Goal: Transaction & Acquisition: Purchase product/service

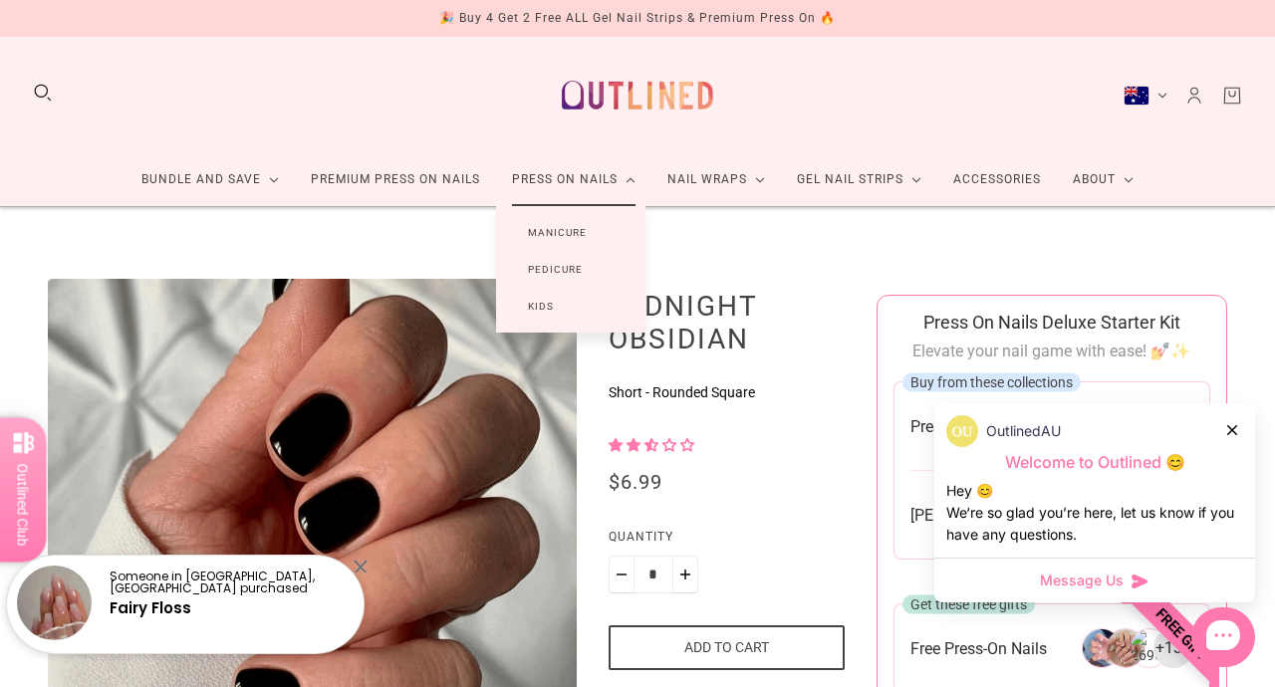
click at [587, 232] on link "Manicure" at bounding box center [557, 232] width 122 height 37
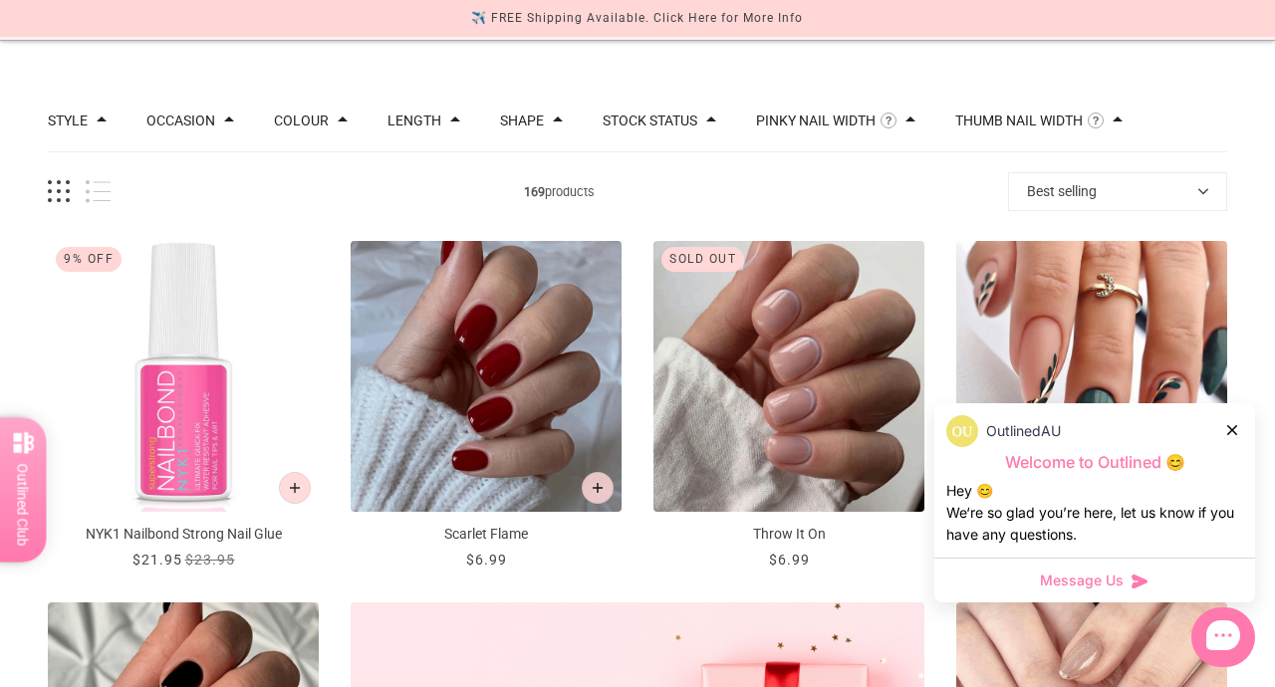
scroll to position [181, 0]
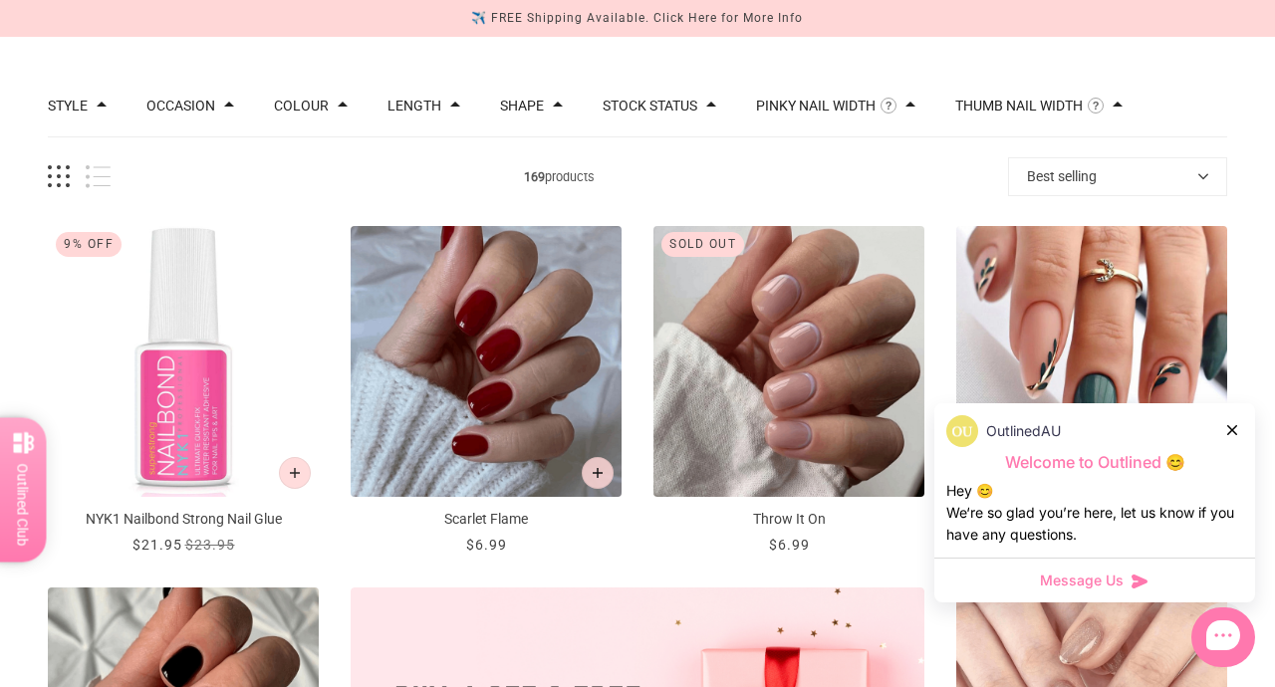
click at [1231, 430] on icon at bounding box center [1232, 430] width 10 height 10
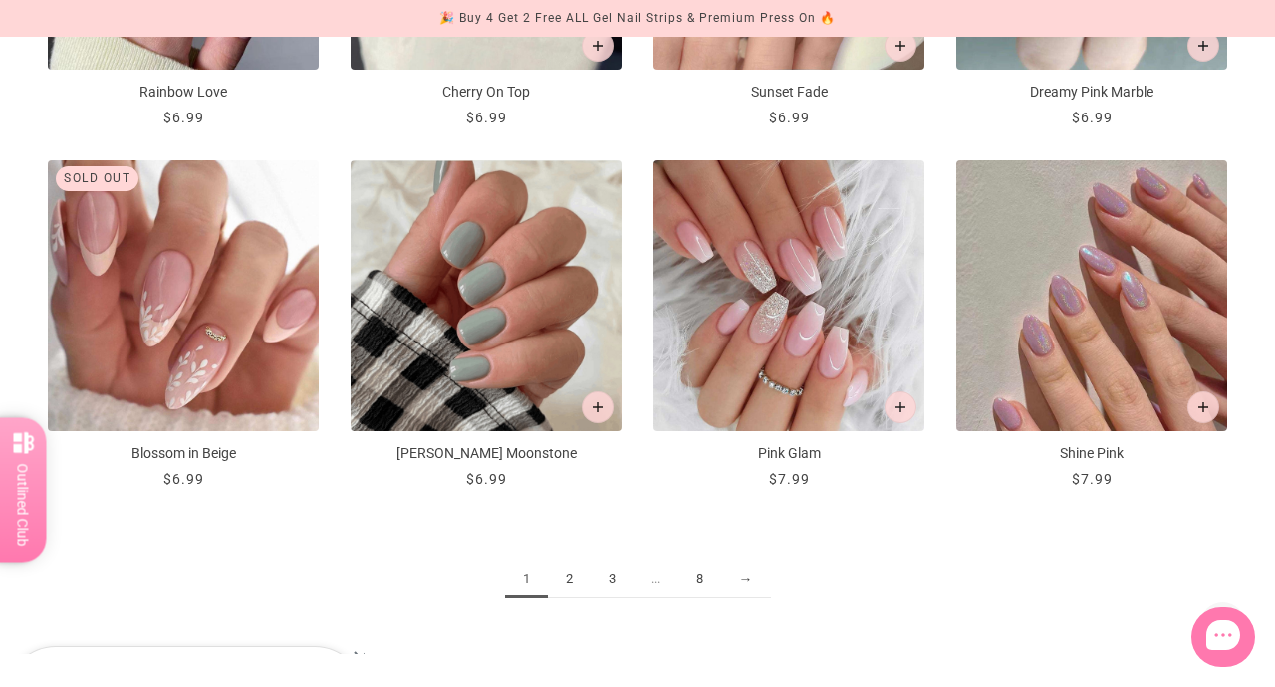
scroll to position [2058, 0]
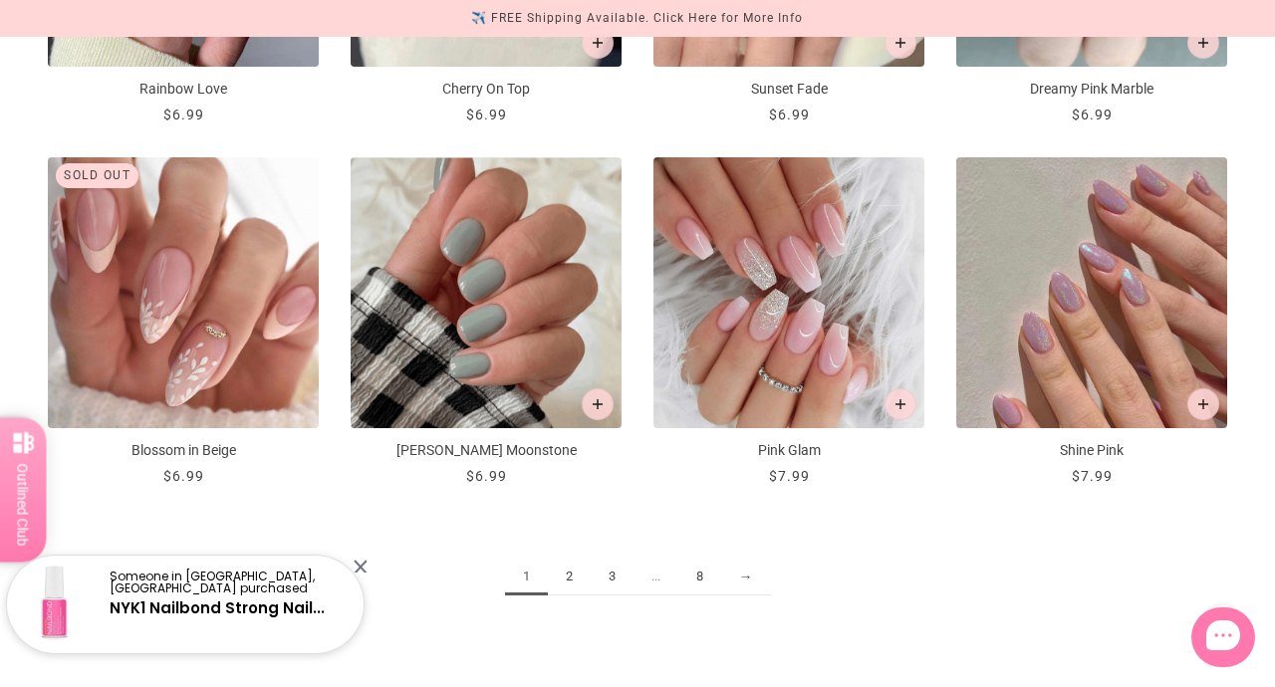
click at [563, 572] on link "2" at bounding box center [569, 577] width 43 height 37
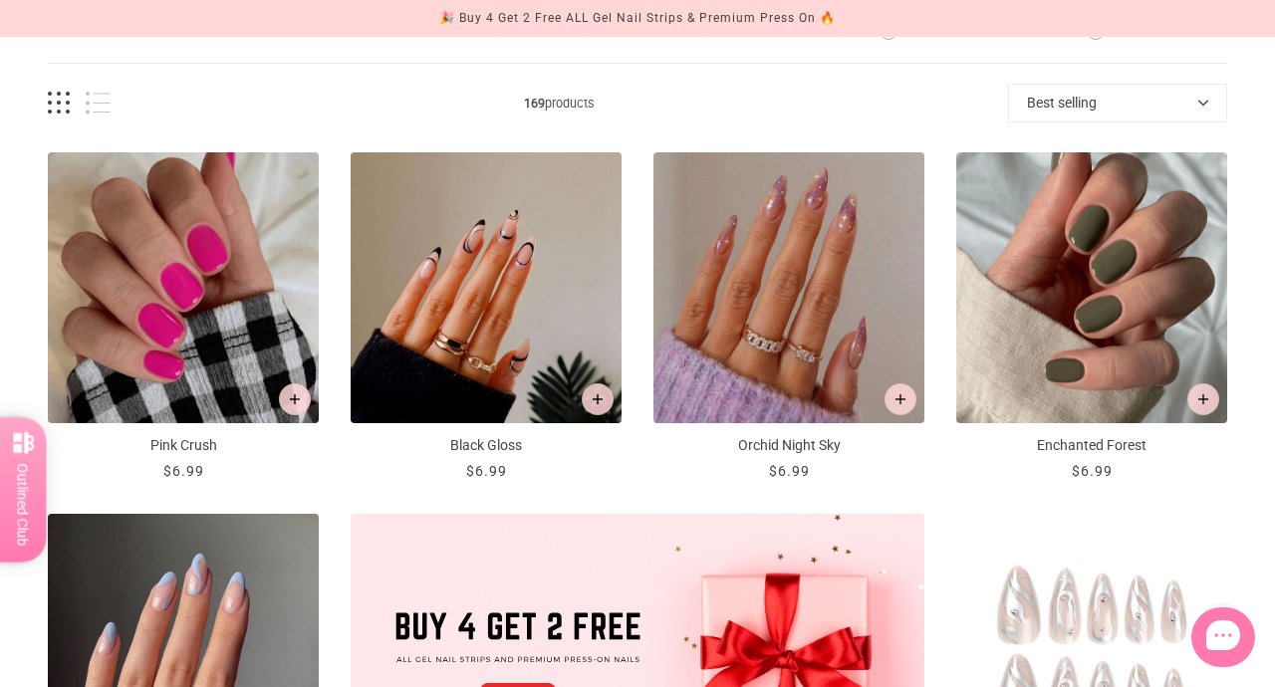
scroll to position [247, 0]
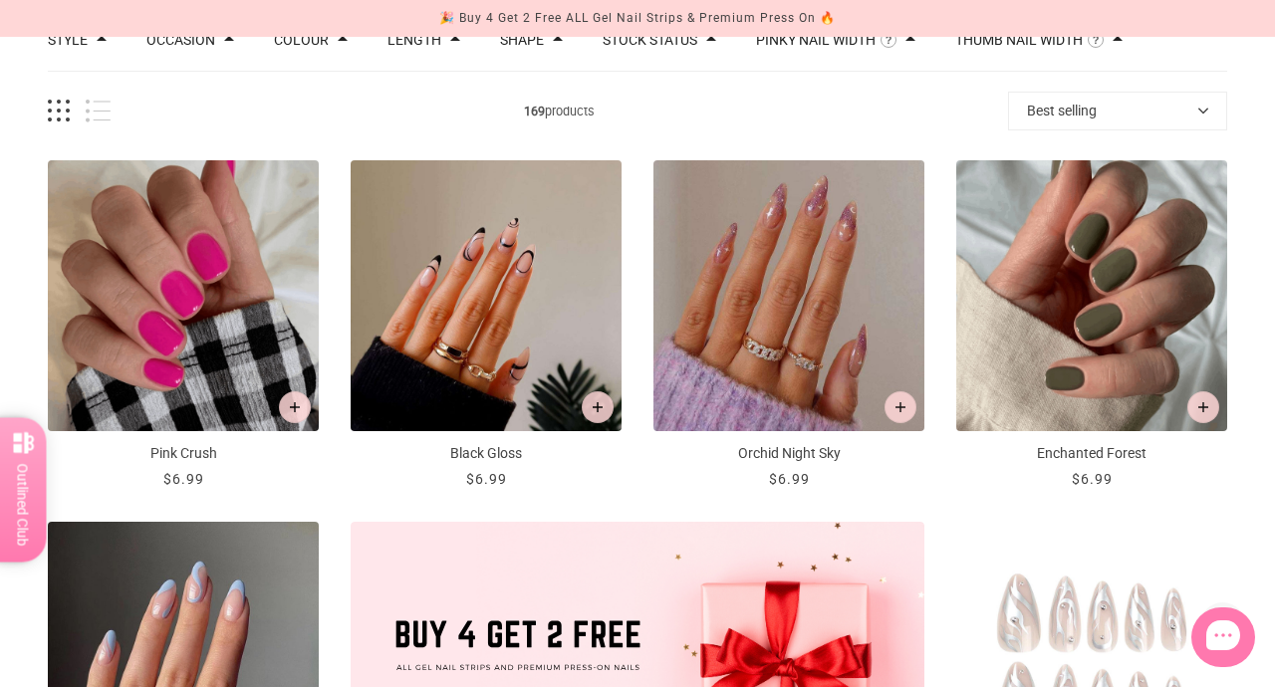
click at [191, 457] on p "Pink Crush" at bounding box center [183, 453] width 271 height 21
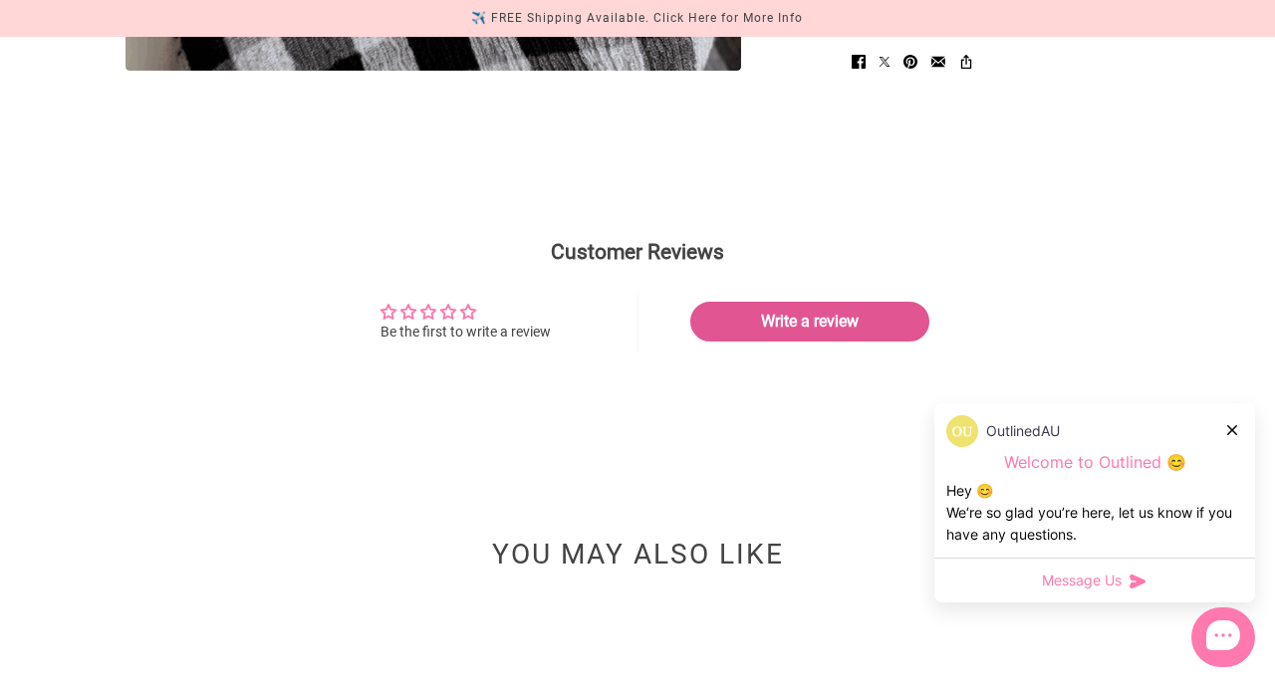
scroll to position [1425, 0]
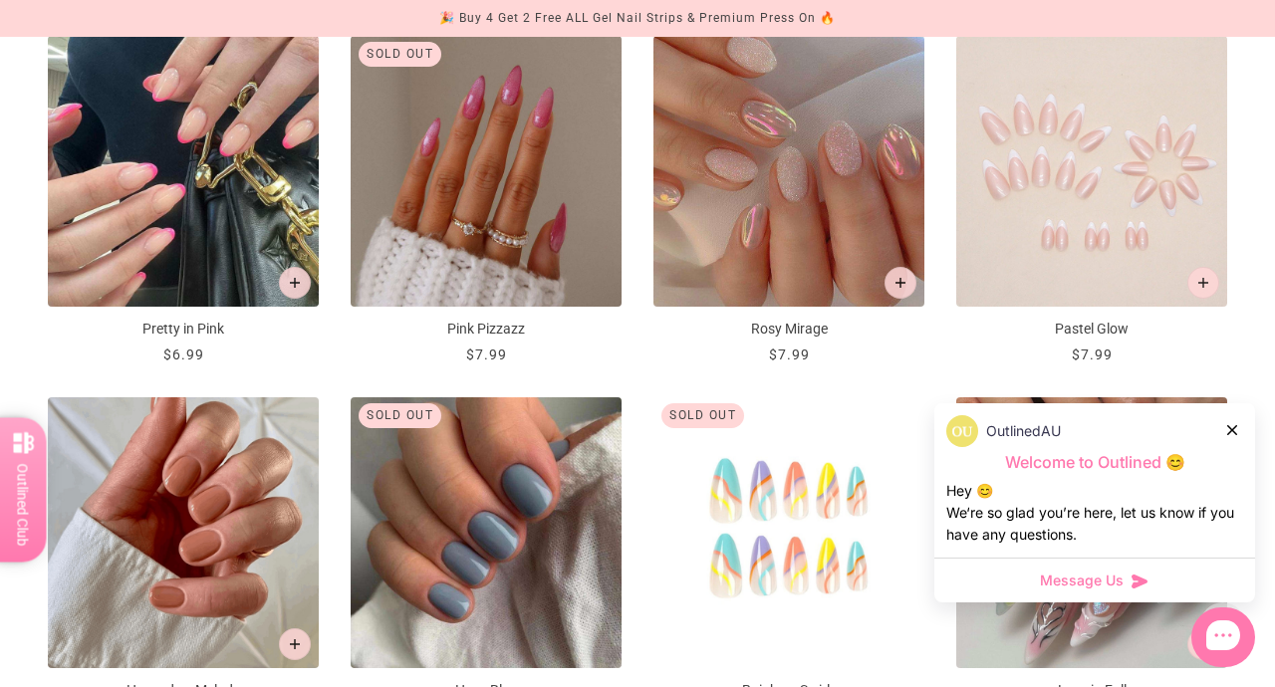
scroll to position [1833, 0]
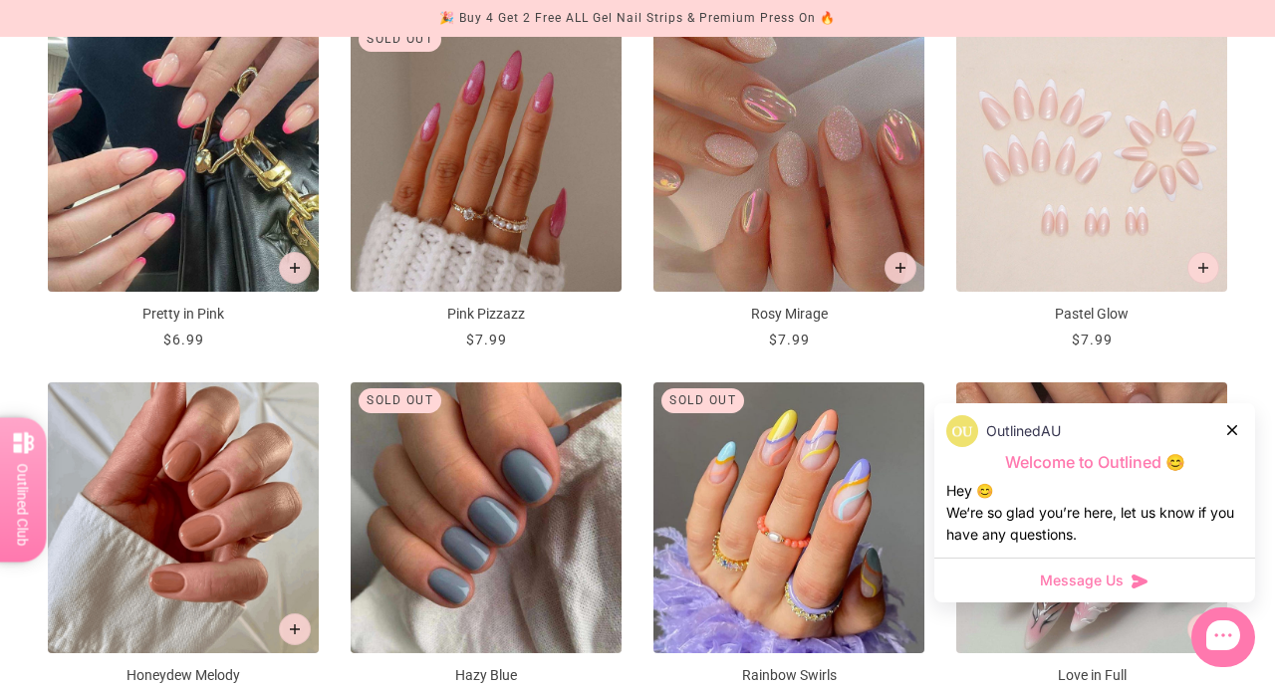
click at [1231, 425] on icon at bounding box center [1232, 430] width 10 height 10
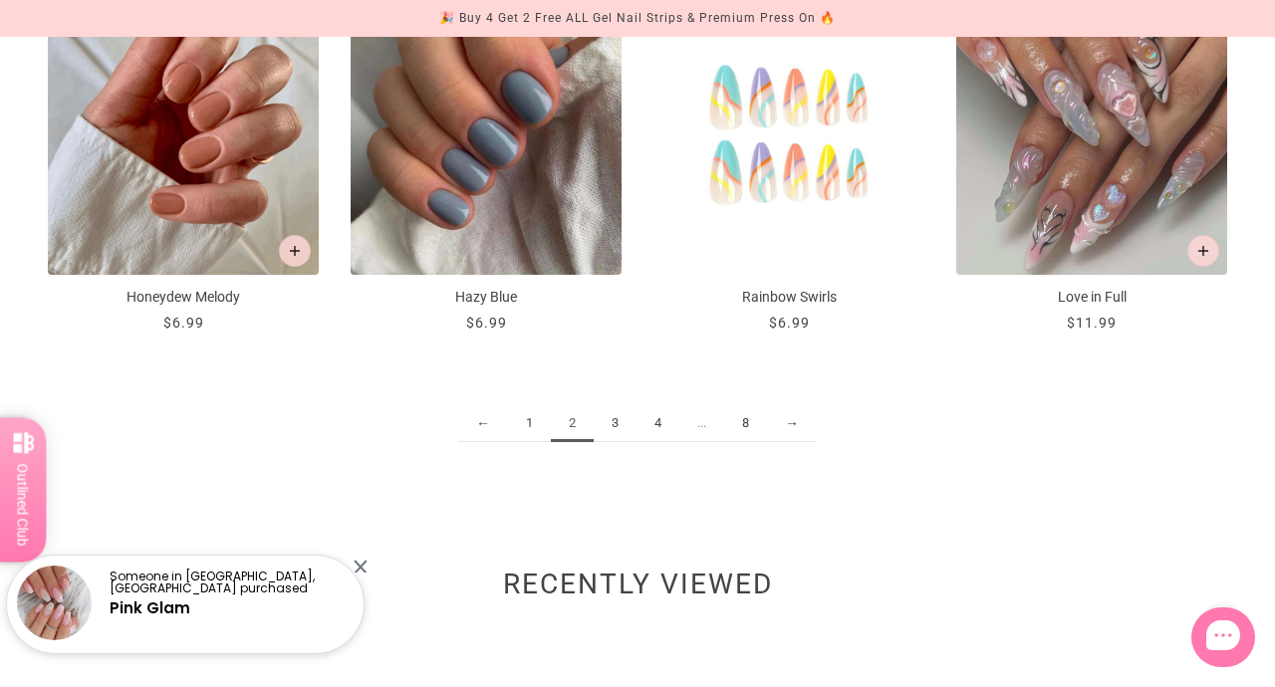
scroll to position [2209, 0]
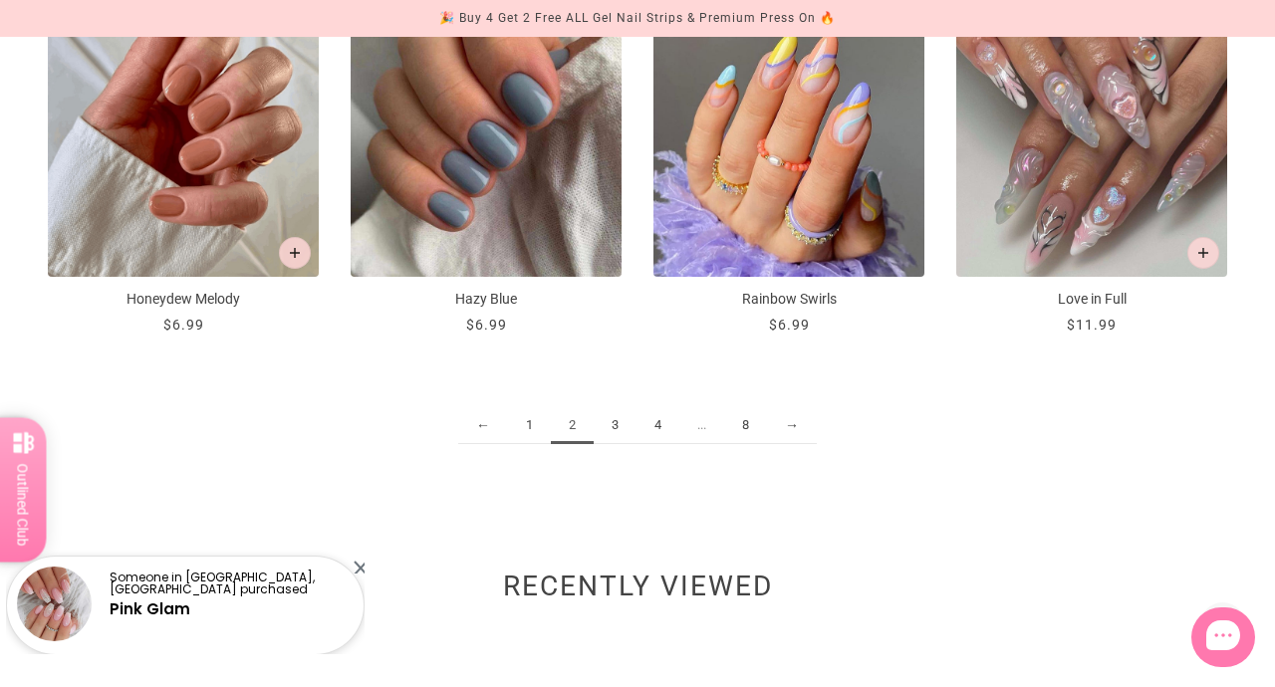
click at [619, 419] on link "3" at bounding box center [615, 425] width 43 height 37
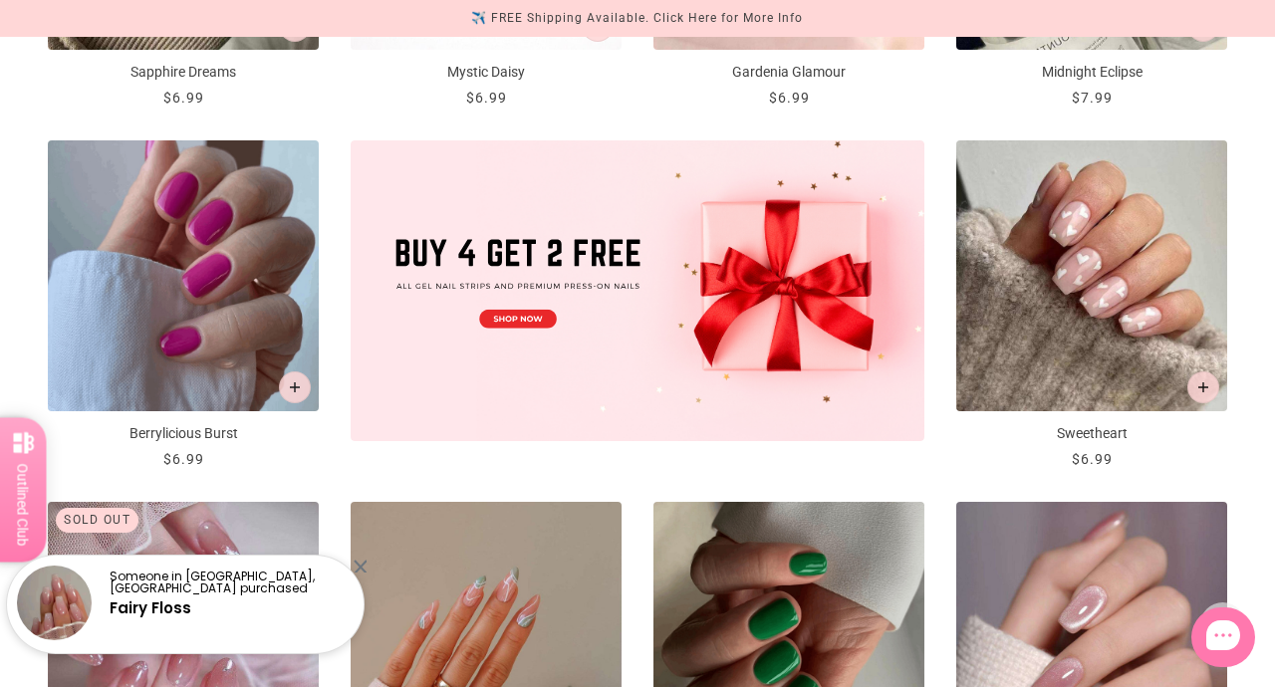
scroll to position [629, 0]
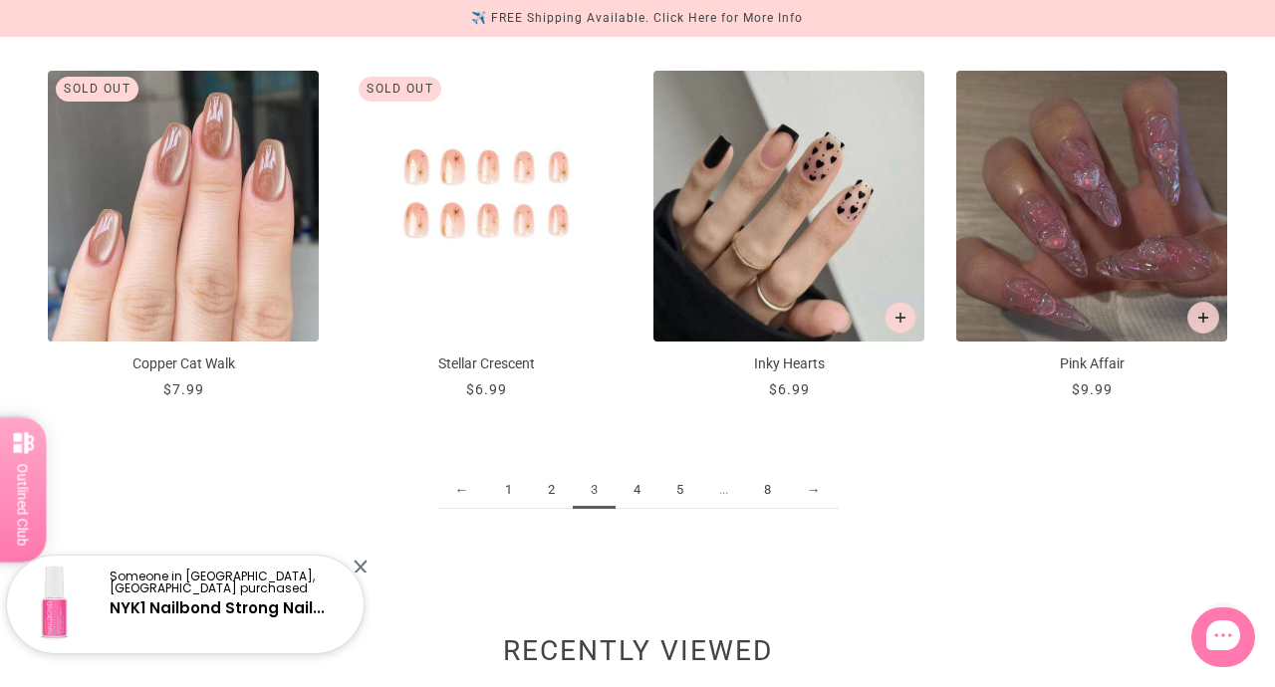
click at [639, 484] on link "4" at bounding box center [636, 490] width 43 height 37
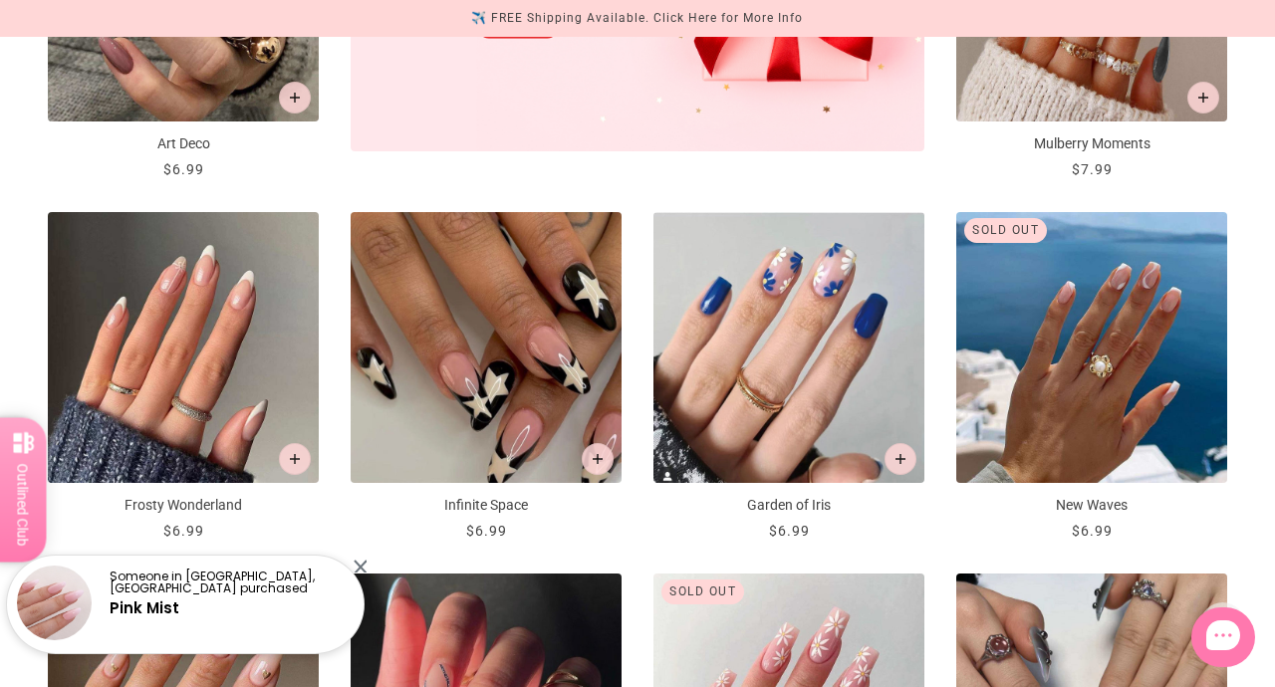
scroll to position [924, 0]
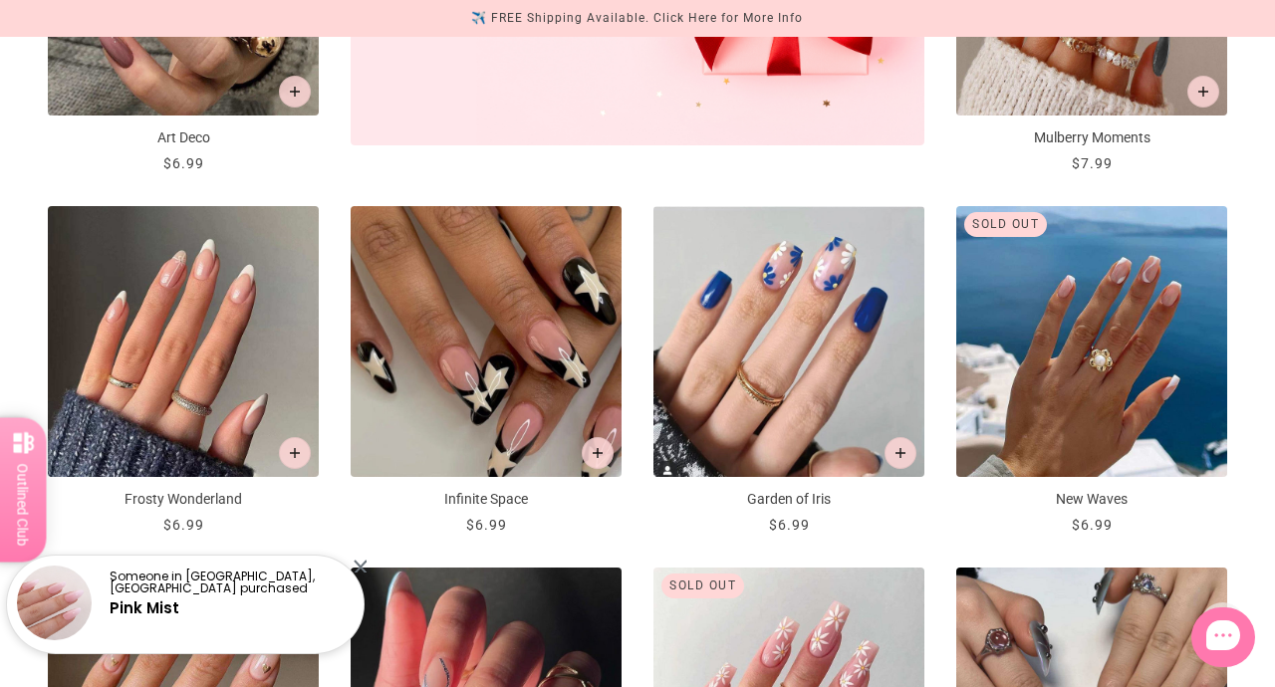
click at [357, 567] on div at bounding box center [360, 566] width 13 height 13
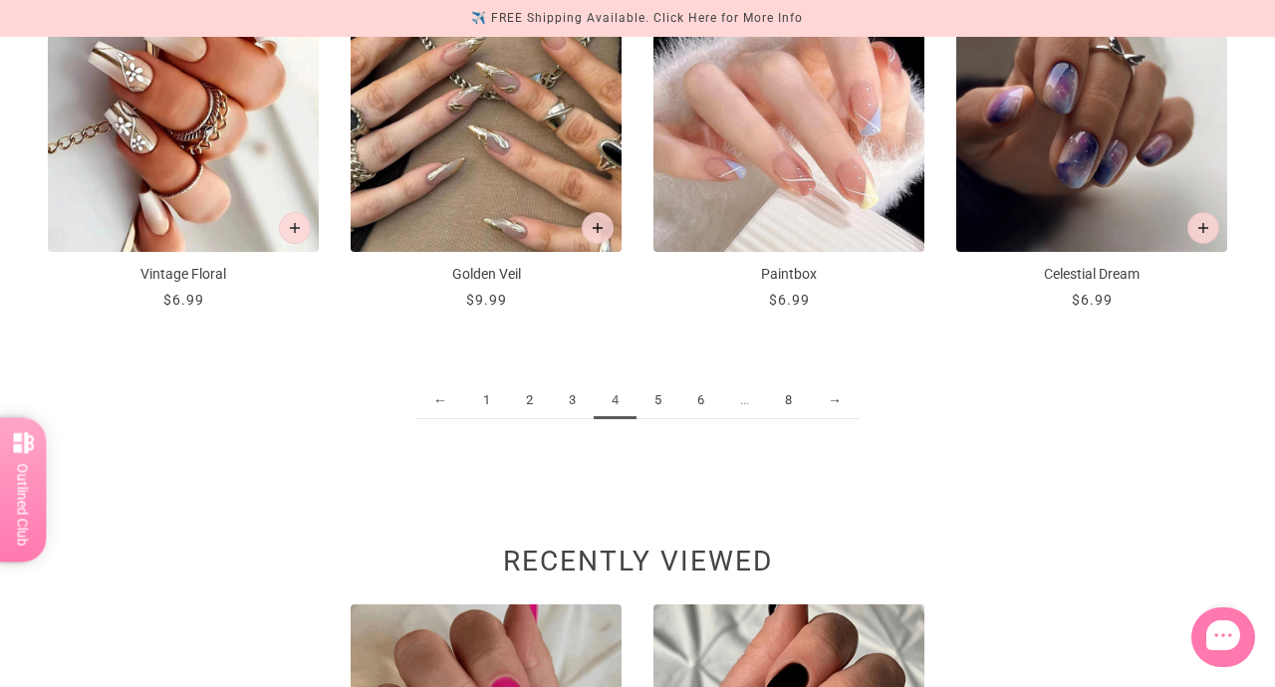
scroll to position [2235, 0]
click at [657, 405] on link "5" at bounding box center [657, 399] width 43 height 37
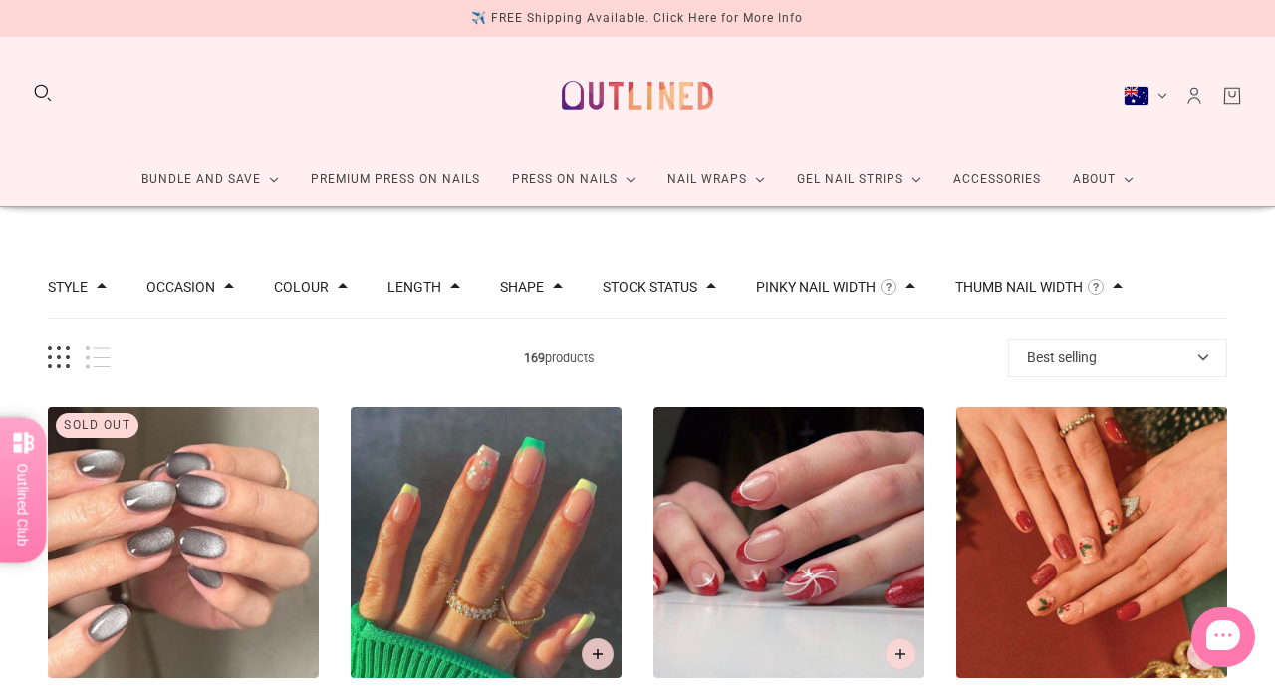
click at [56, 91] on div at bounding box center [275, 96] width 486 height 28
click at [40, 85] on button "Search" at bounding box center [43, 93] width 22 height 22
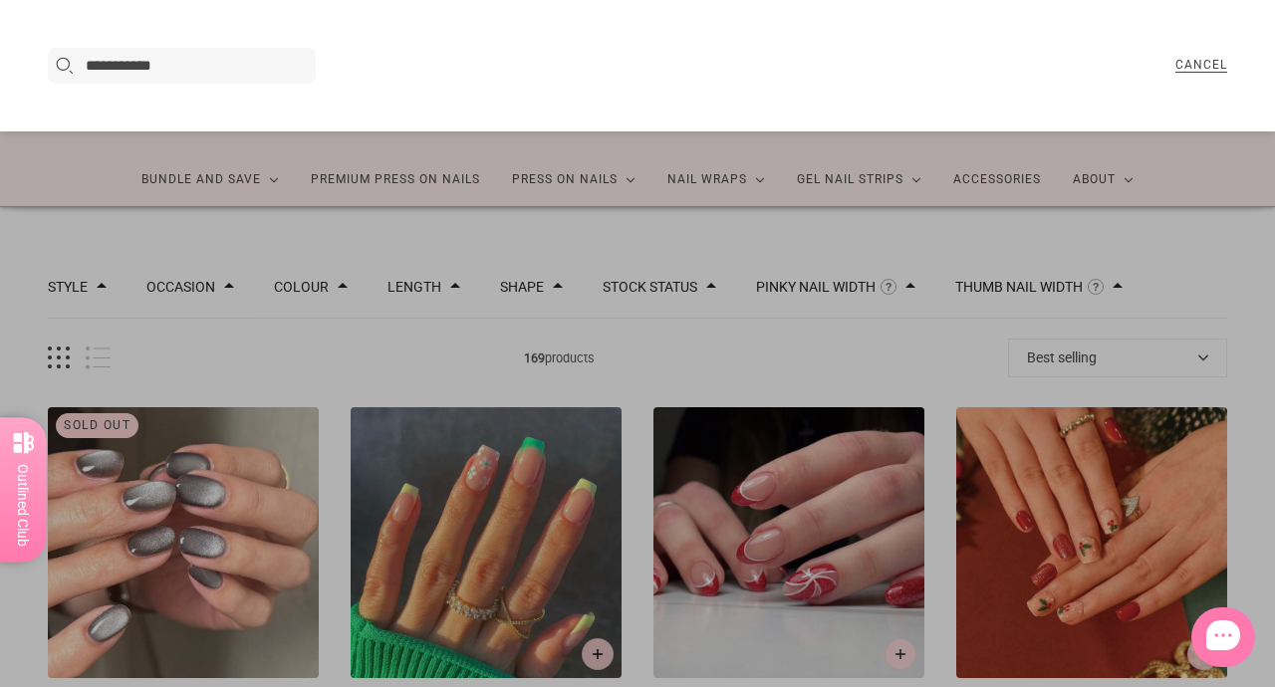
type input "**********"
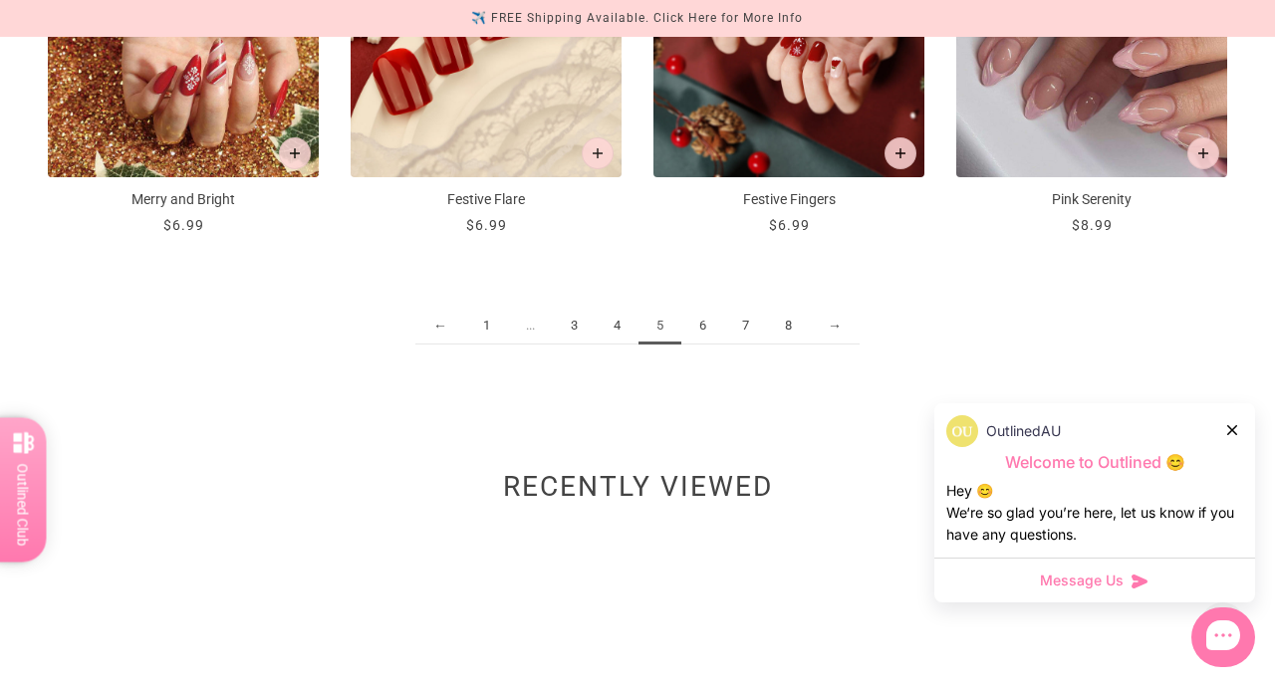
scroll to position [2391, 0]
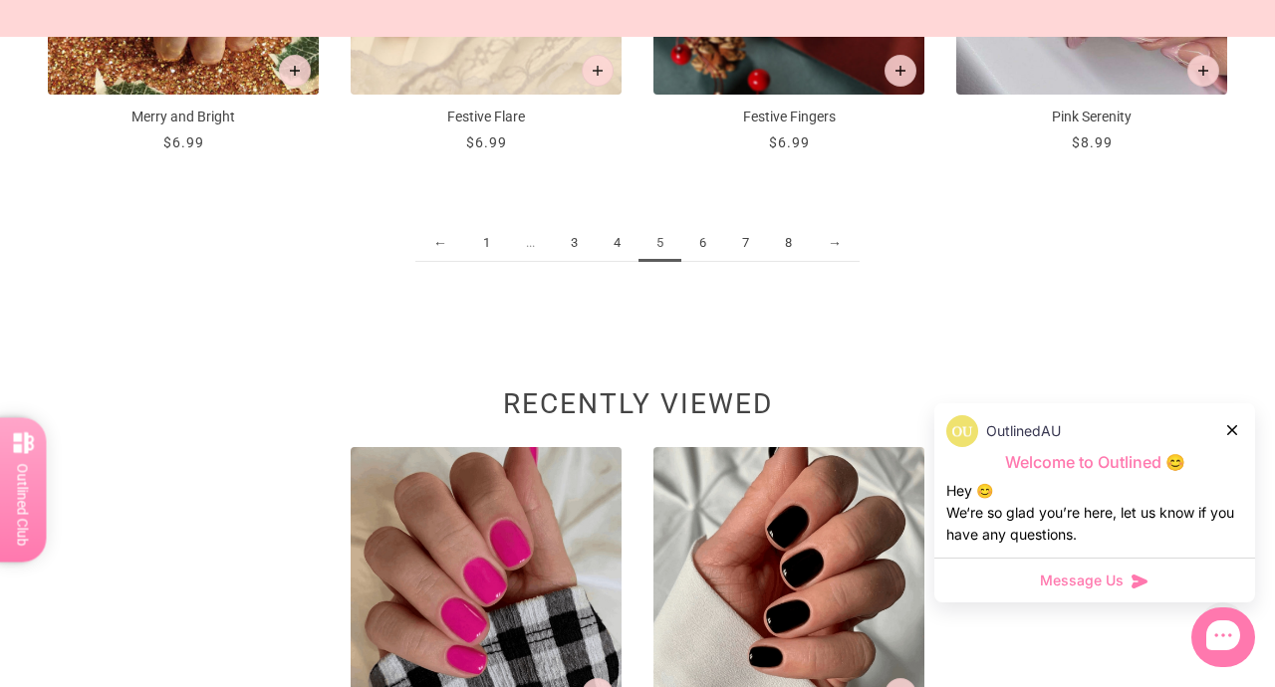
click at [489, 585] on img at bounding box center [486, 582] width 271 height 271
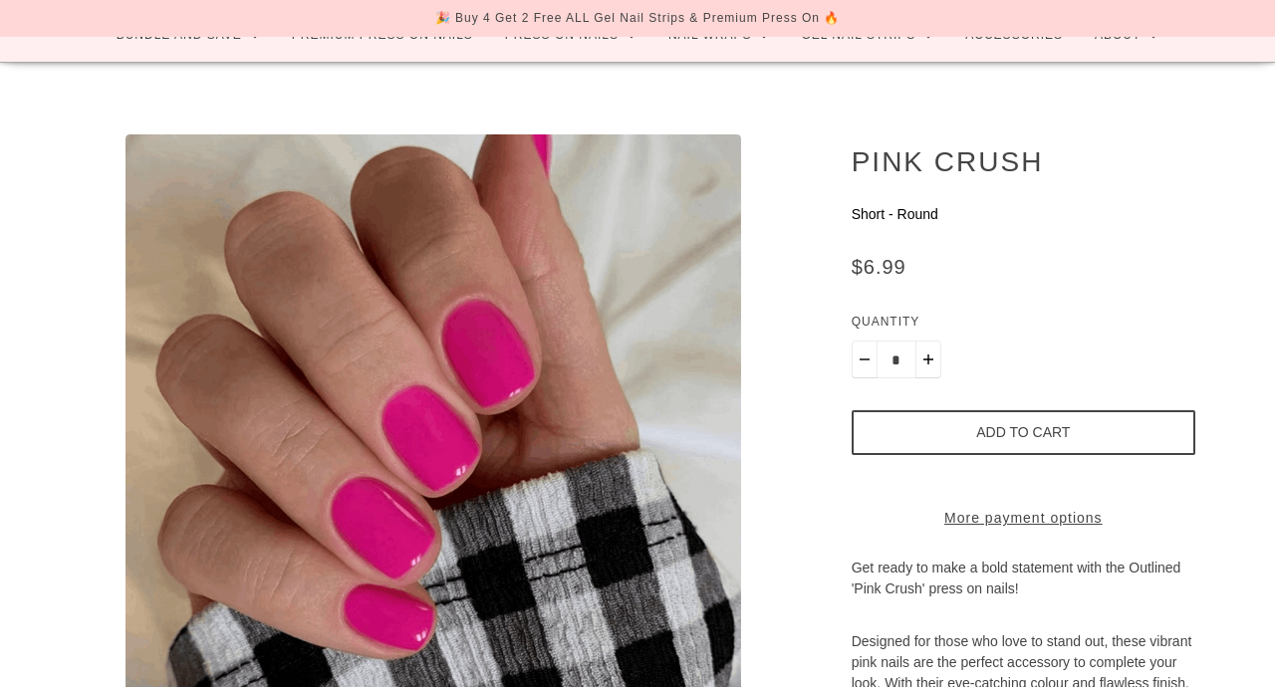
scroll to position [144, 0]
drag, startPoint x: 852, startPoint y: 213, endPoint x: 987, endPoint y: 215, distance: 135.5
click at [987, 215] on p "Short - Round" at bounding box center [1024, 214] width 344 height 21
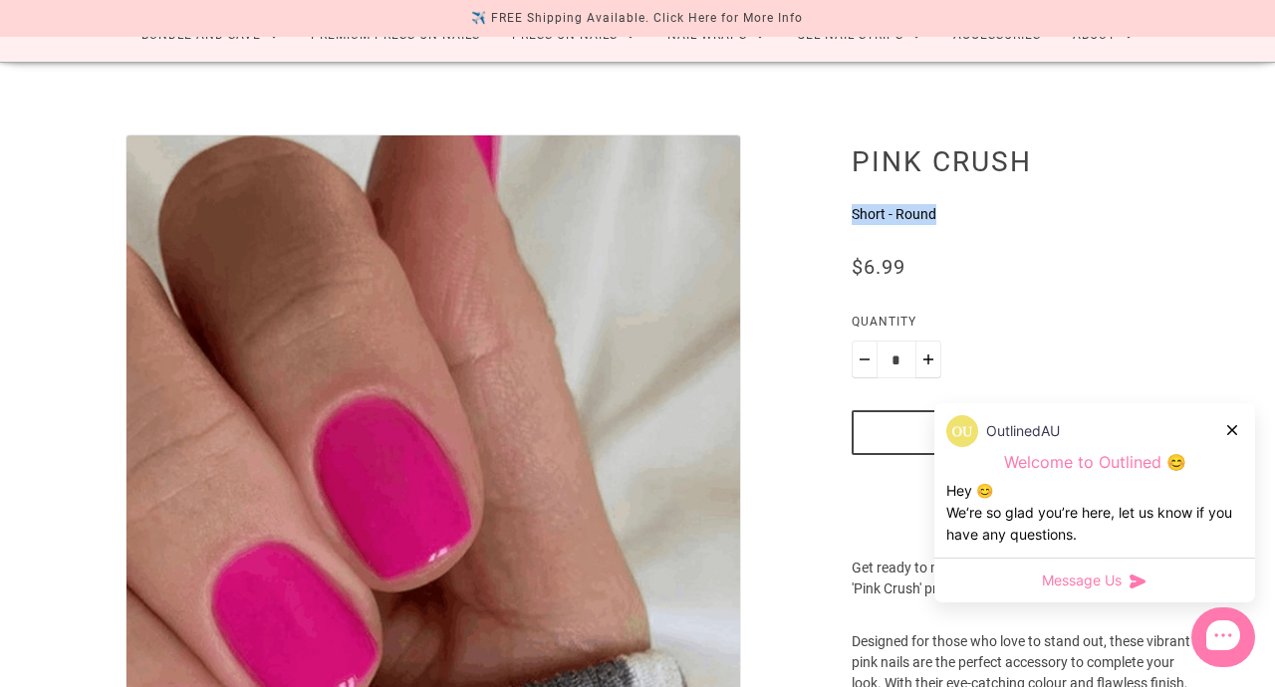
scroll to position [0, 0]
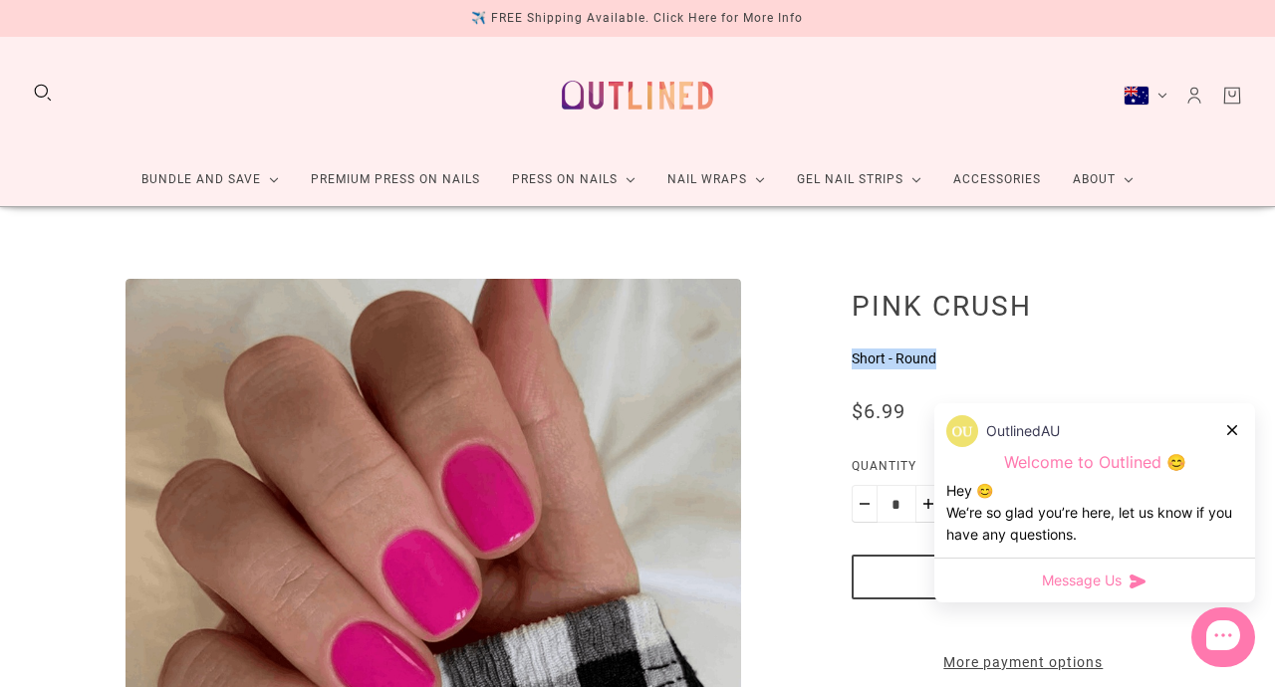
click at [45, 91] on button "Search" at bounding box center [43, 93] width 22 height 22
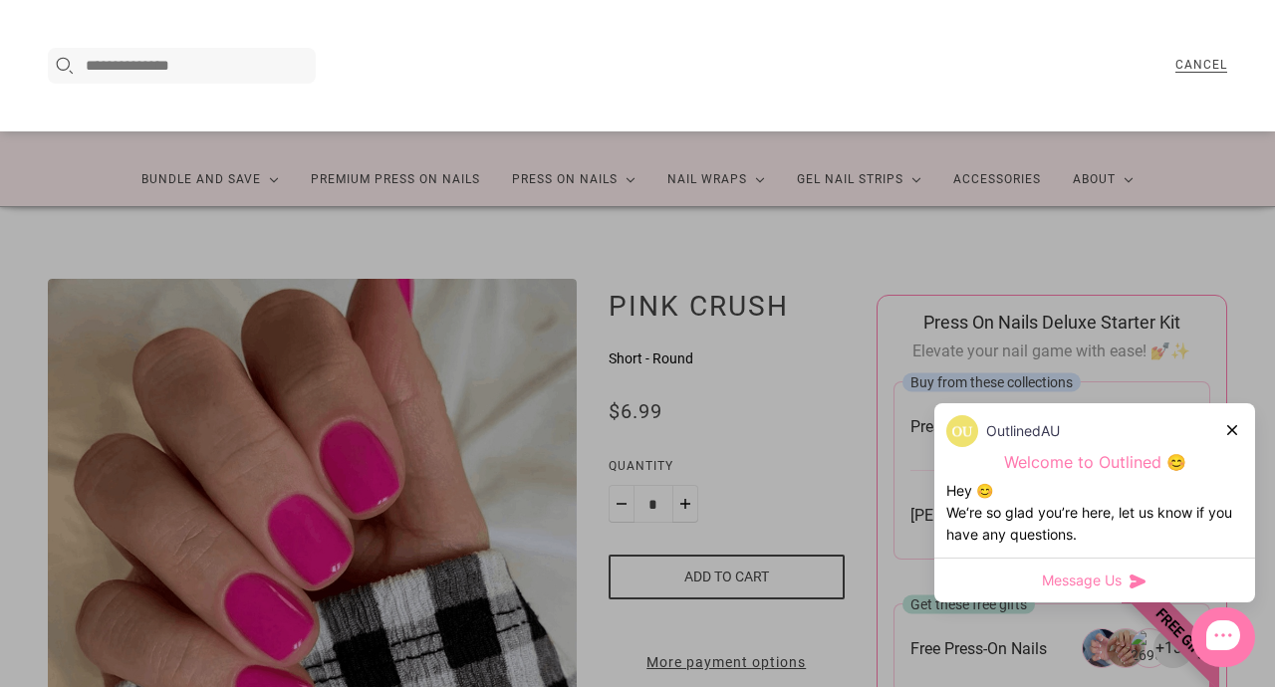
paste input "**********"
type input "**********"
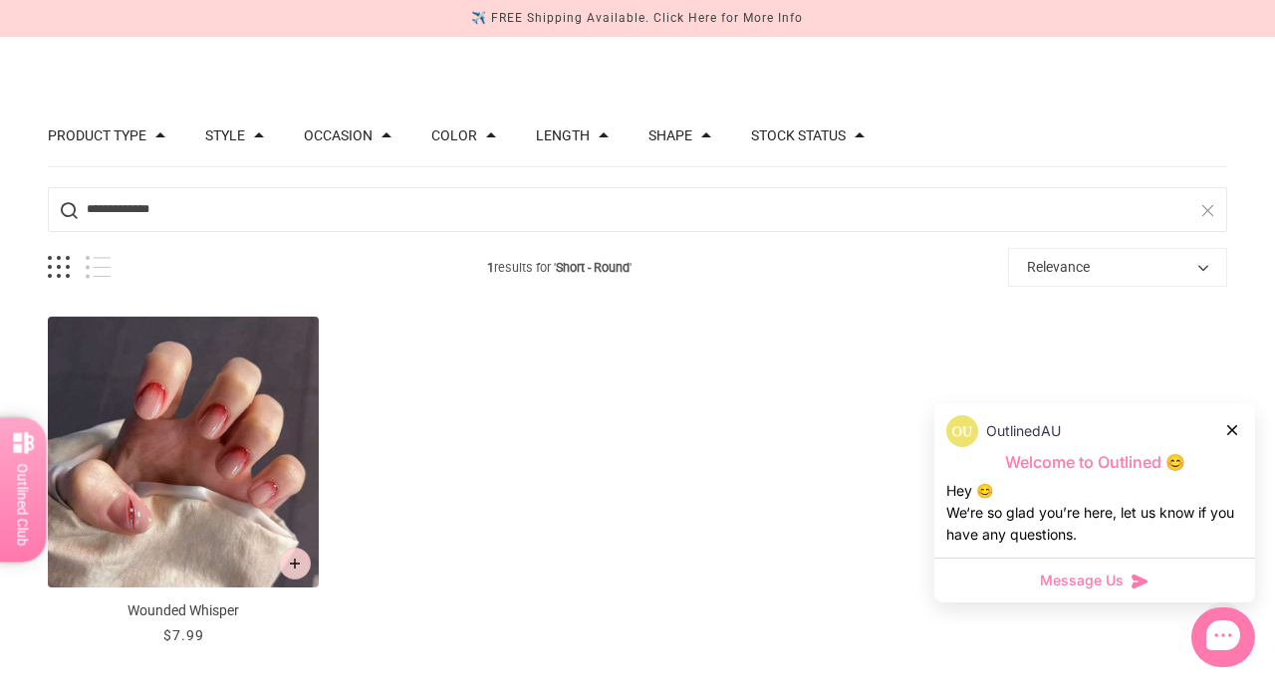
scroll to position [183, 0]
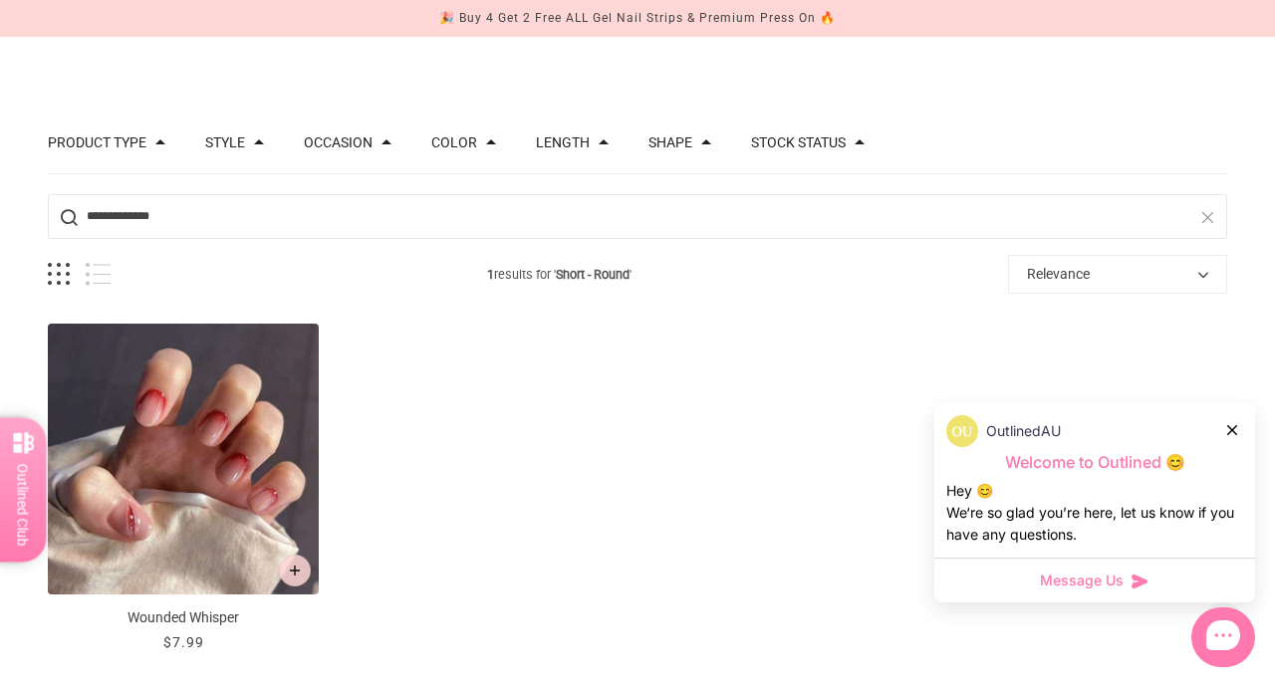
click at [601, 143] on span at bounding box center [604, 142] width 10 height 10
click at [563, 206] on span at bounding box center [565, 208] width 15 height 15
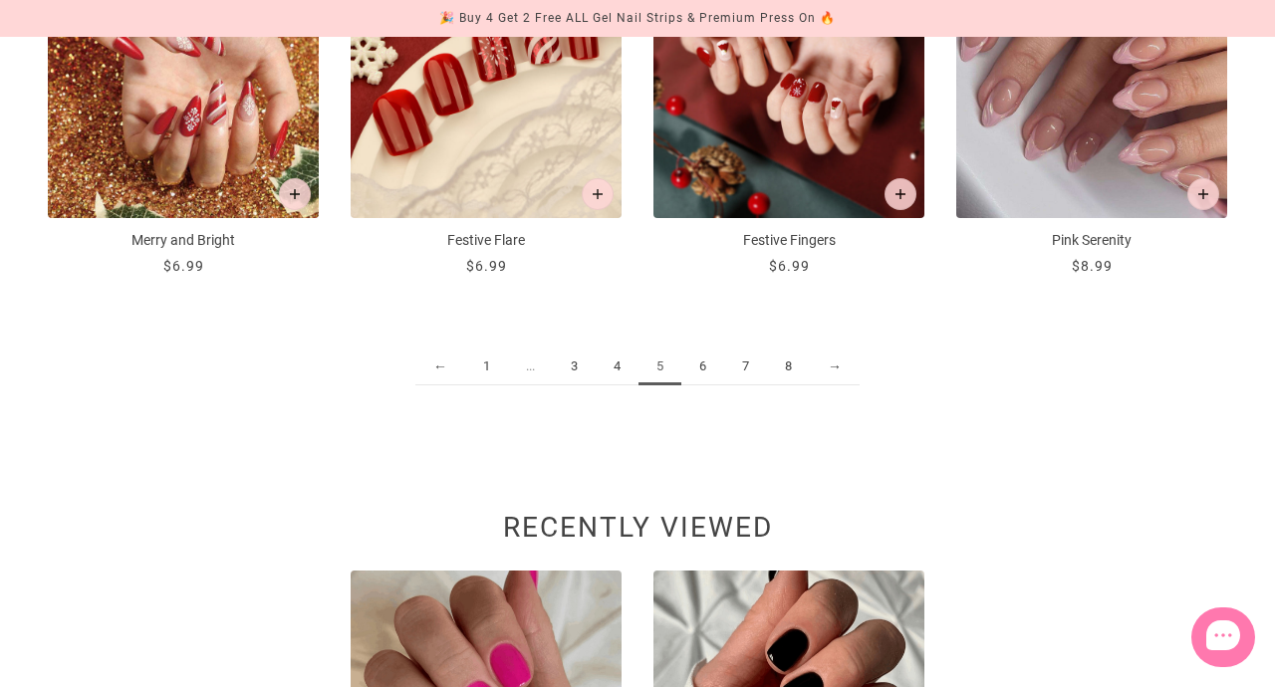
scroll to position [3, 0]
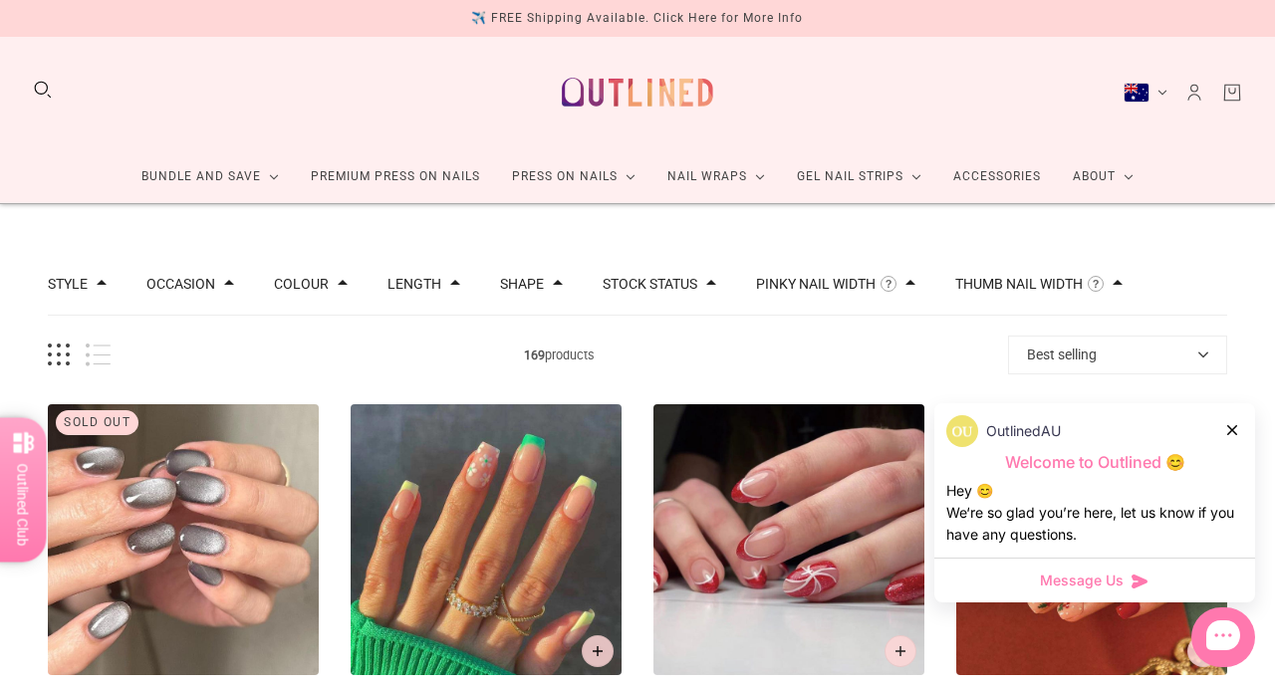
click at [558, 278] on span at bounding box center [558, 283] width 10 height 10
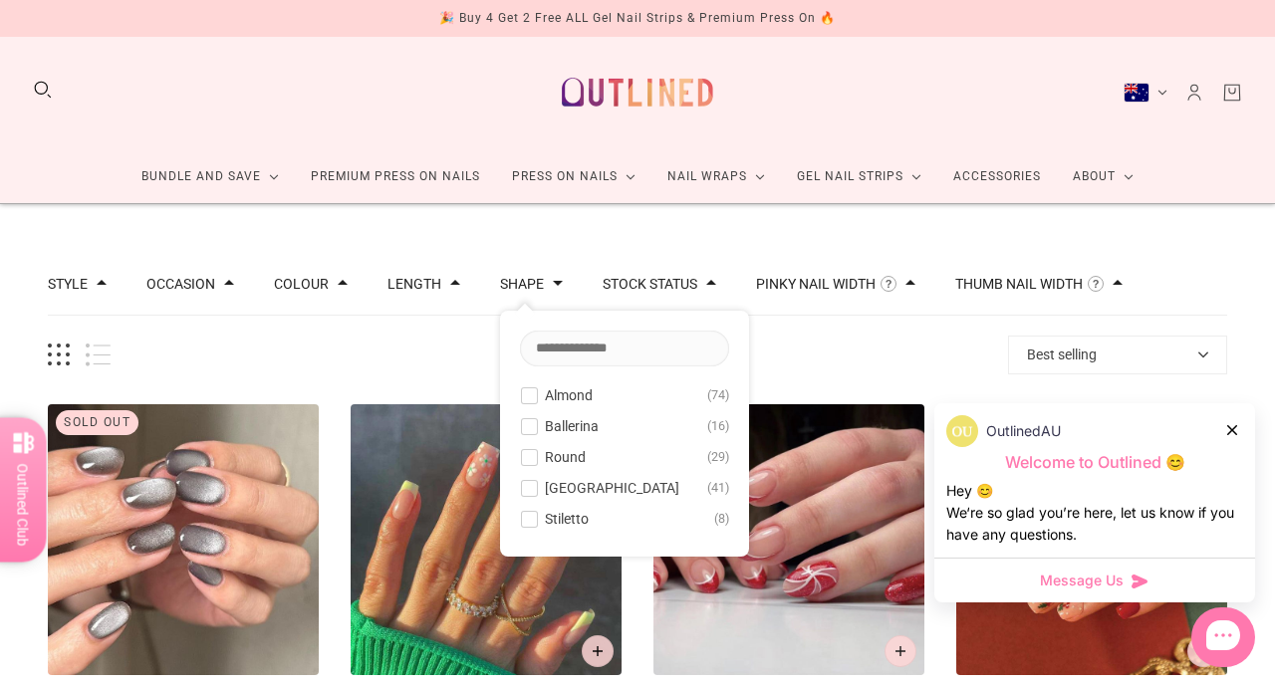
click at [437, 279] on button "Length" at bounding box center [414, 284] width 54 height 14
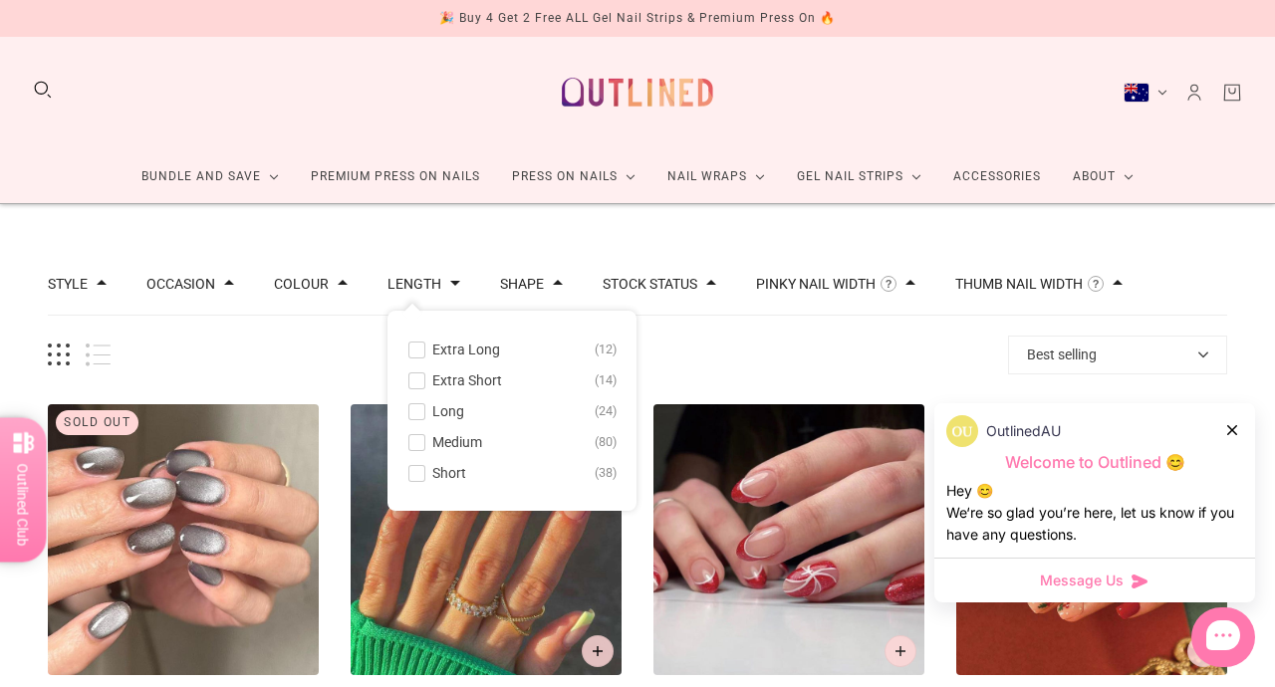
click at [409, 378] on span at bounding box center [416, 380] width 15 height 15
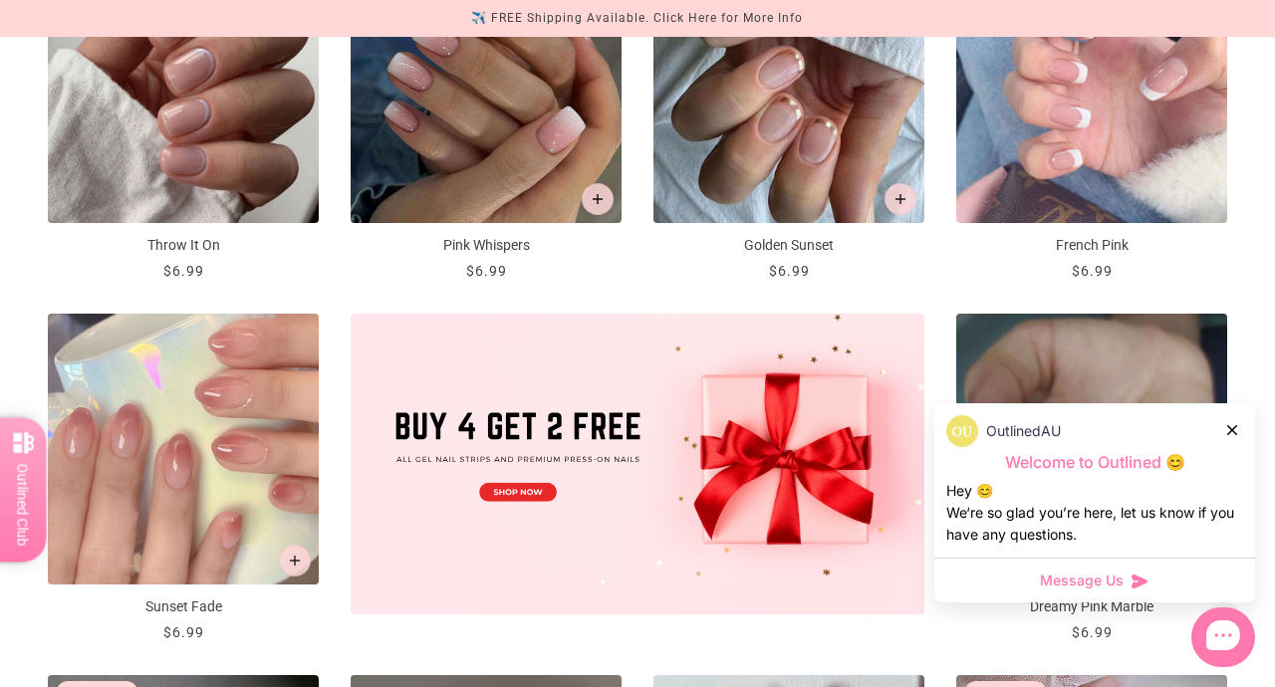
scroll to position [536, 0]
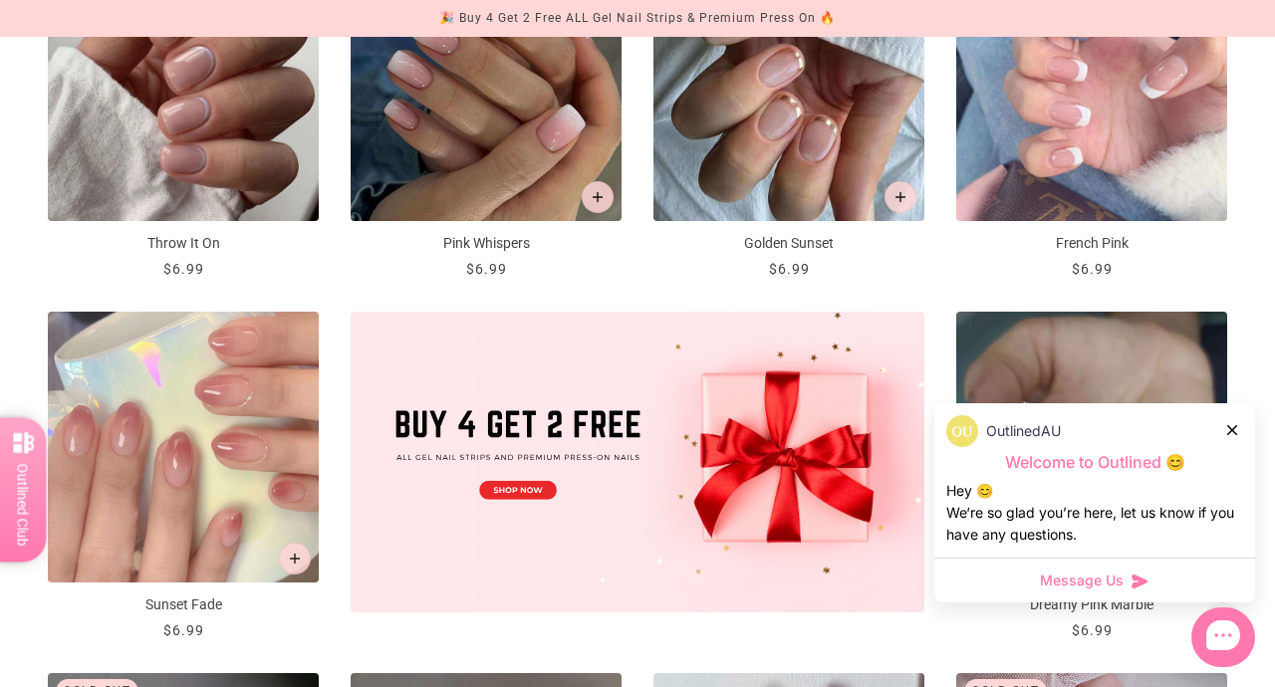
click at [1234, 433] on icon at bounding box center [1232, 430] width 10 height 10
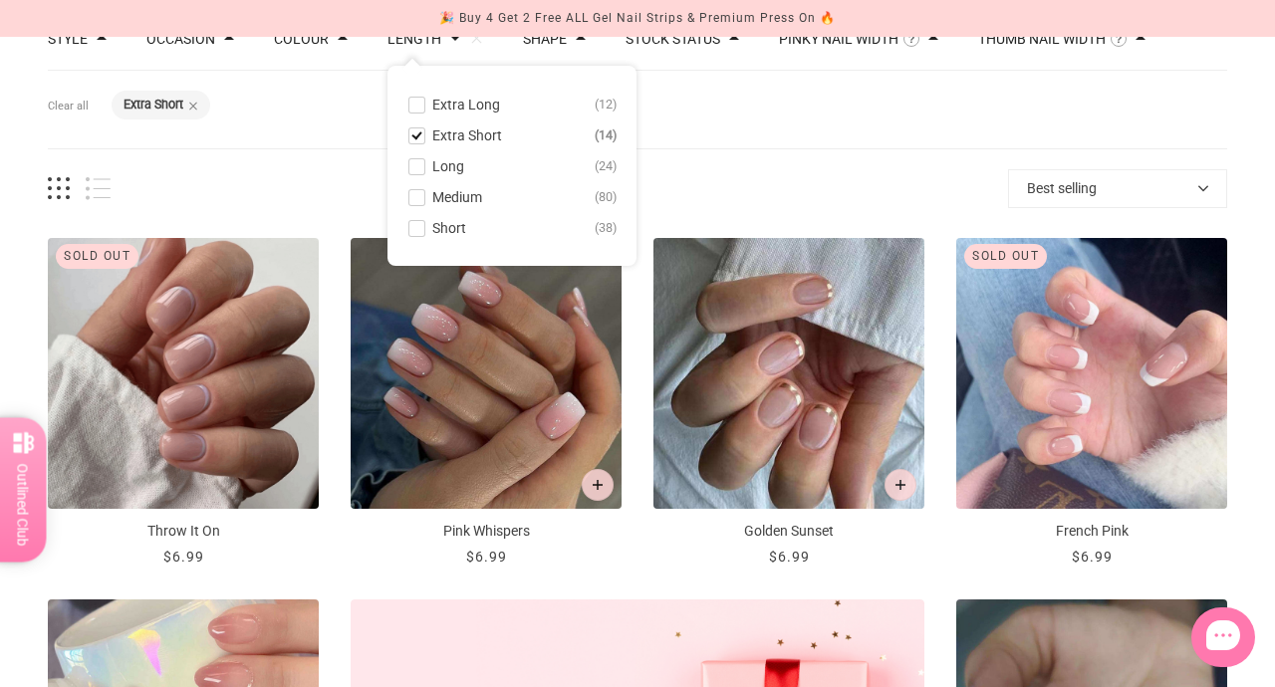
scroll to position [136, 0]
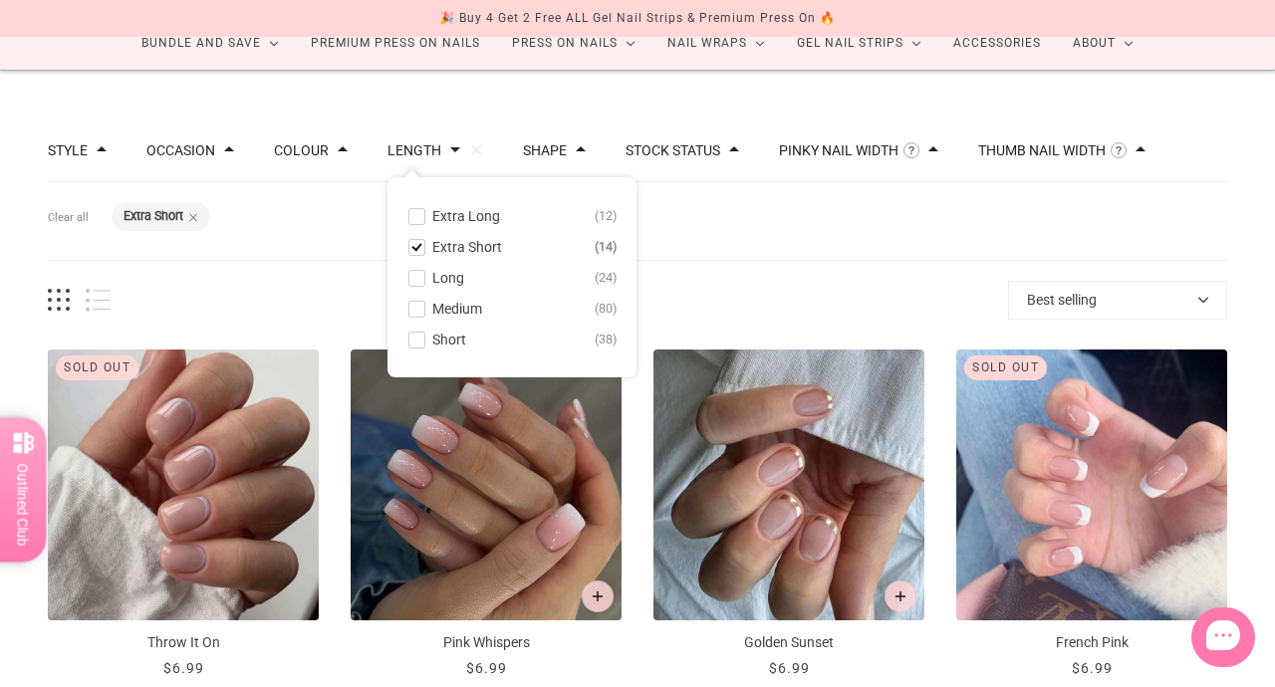
click at [419, 334] on span at bounding box center [416, 340] width 15 height 15
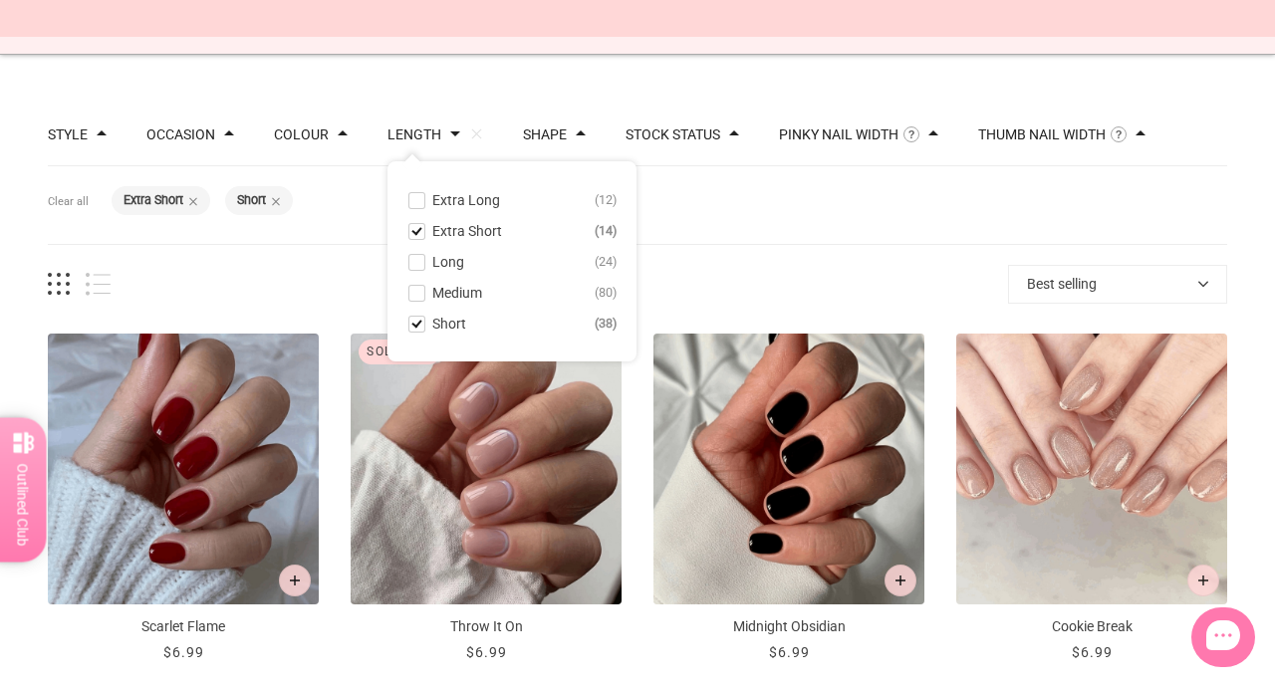
scroll to position [153, 0]
click at [569, 127] on div "Shape" at bounding box center [554, 133] width 63 height 14
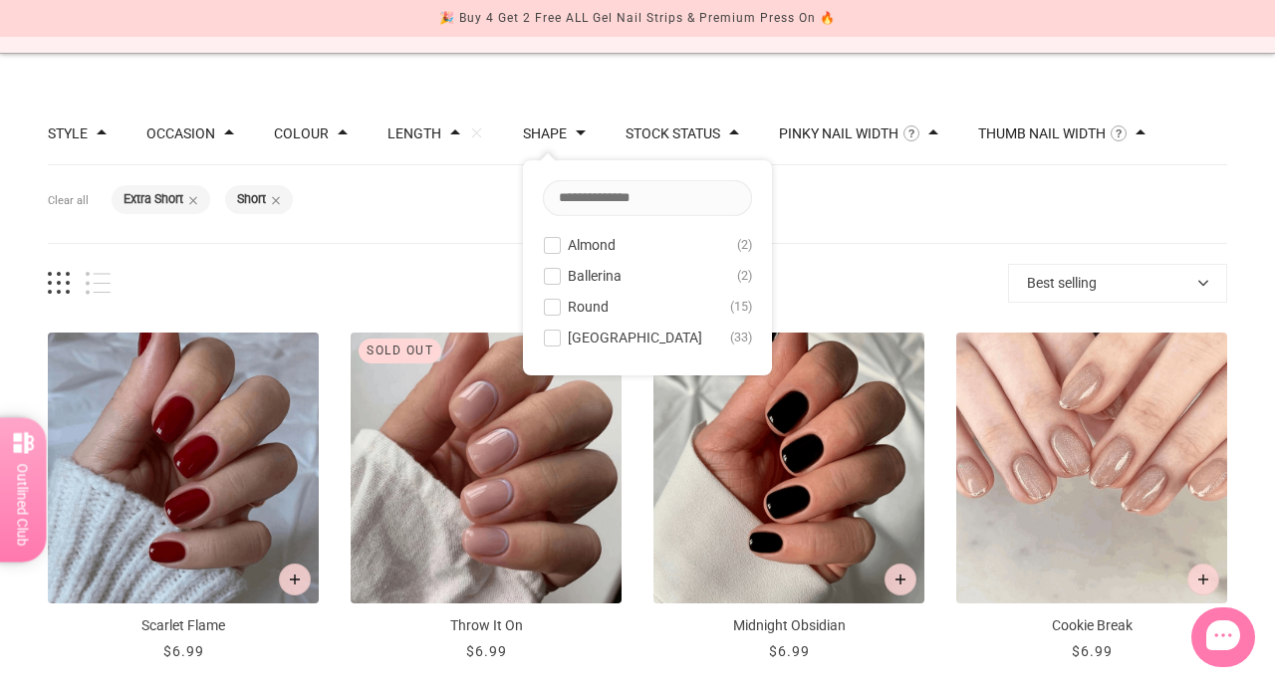
click at [551, 332] on span at bounding box center [552, 338] width 15 height 15
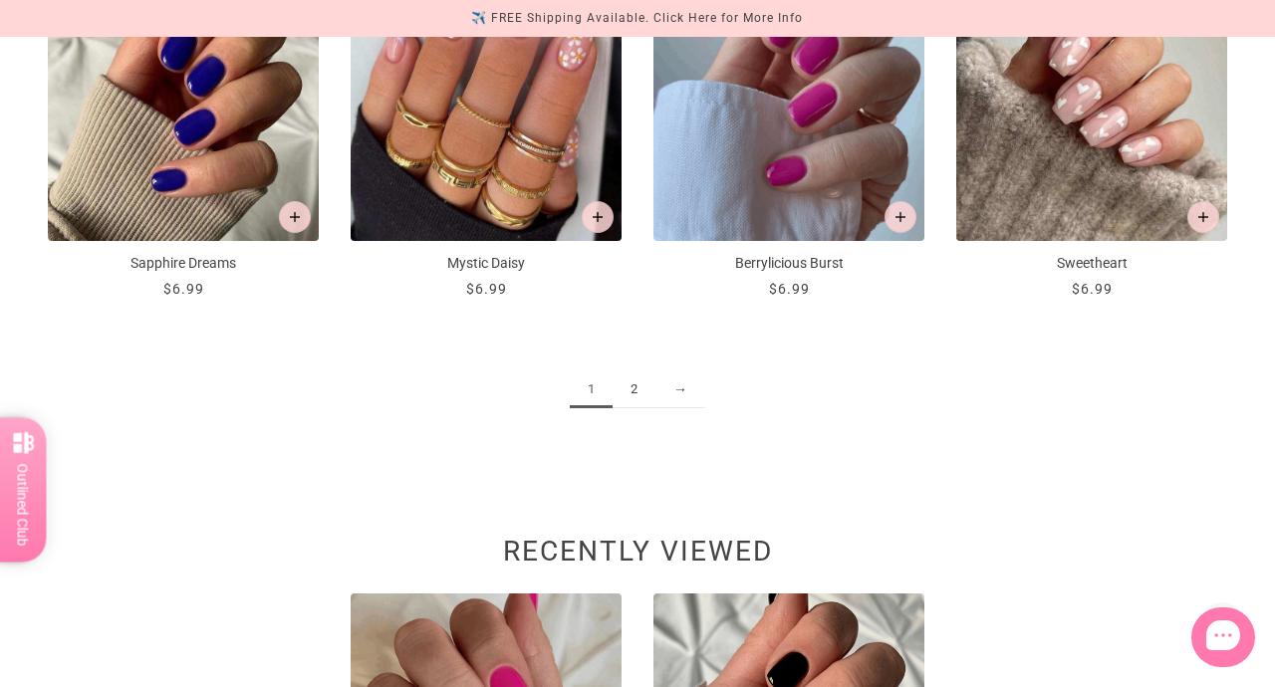
scroll to position [2325, 0]
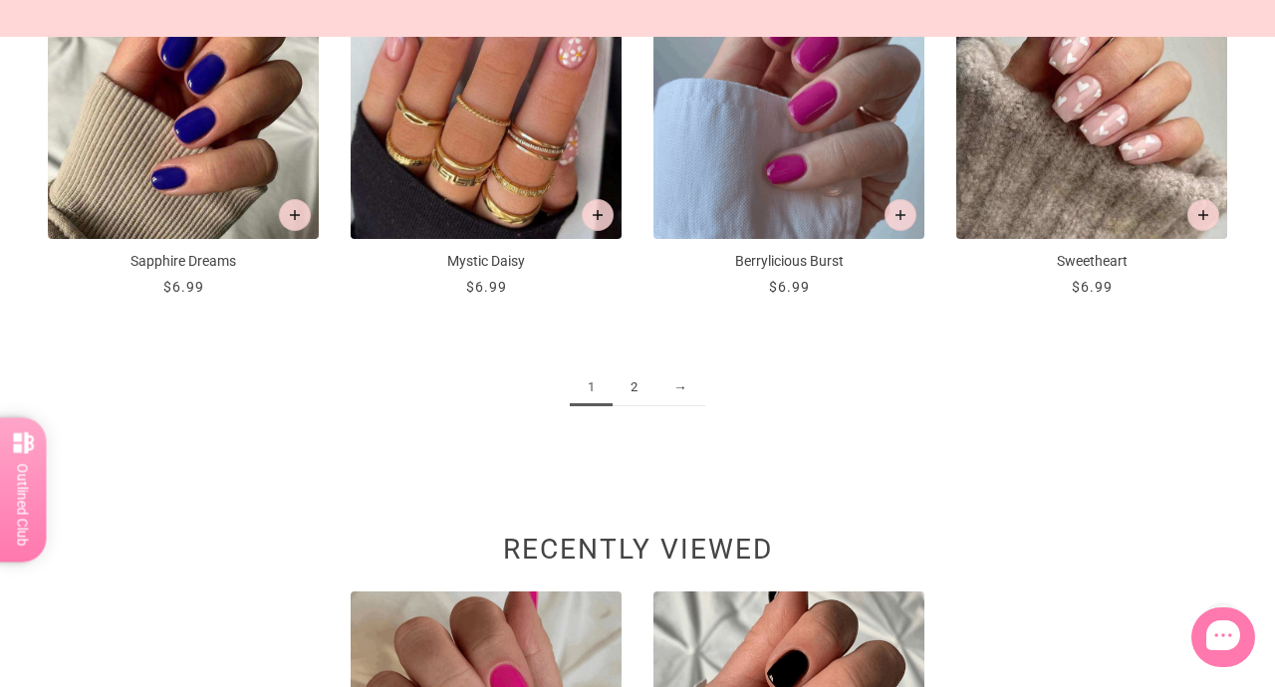
click at [631, 383] on link "2" at bounding box center [633, 387] width 43 height 37
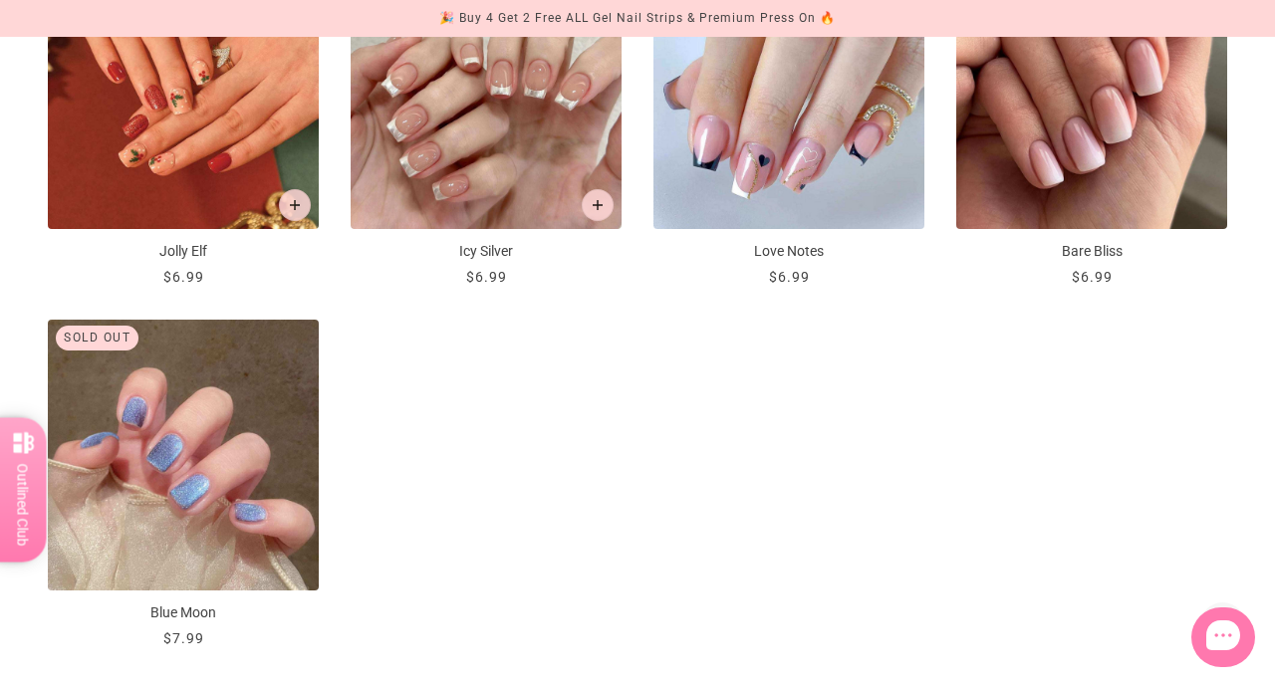
scroll to position [1250, 0]
